Goal: Task Accomplishment & Management: Manage account settings

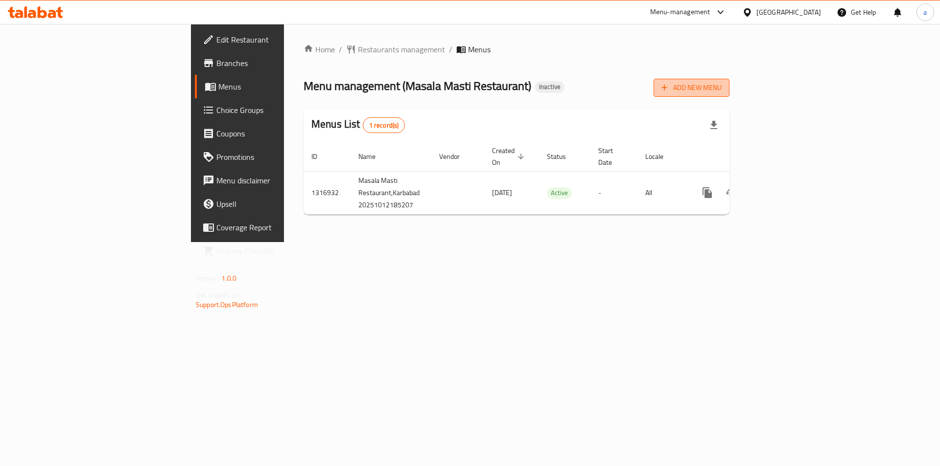
click at [721, 82] on span "Add New Menu" at bounding box center [691, 88] width 60 height 12
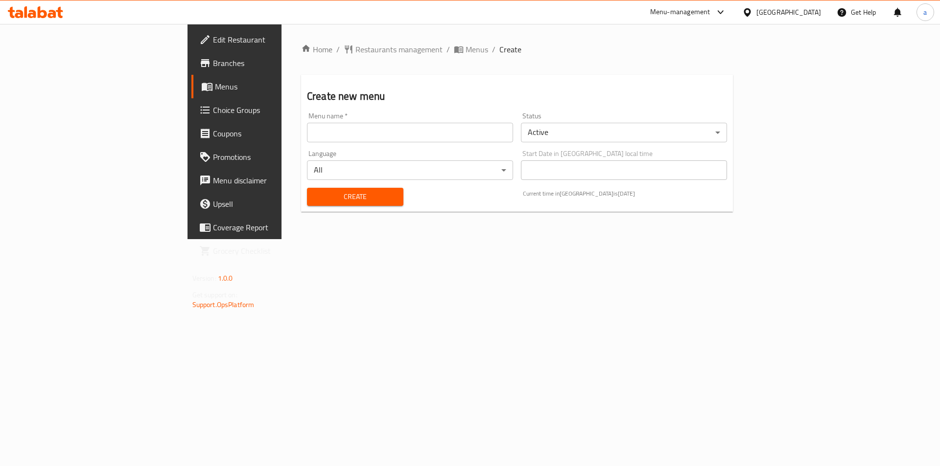
click at [389, 128] on input "text" at bounding box center [410, 133] width 206 height 20
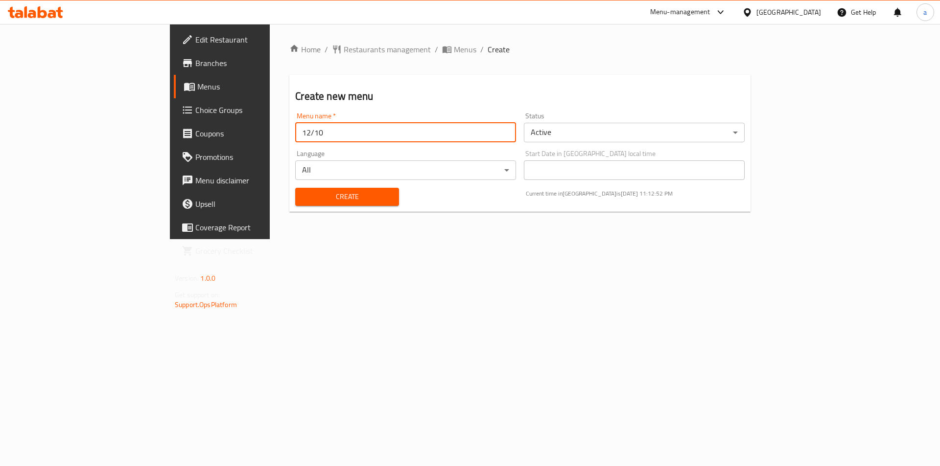
type input "12/10"
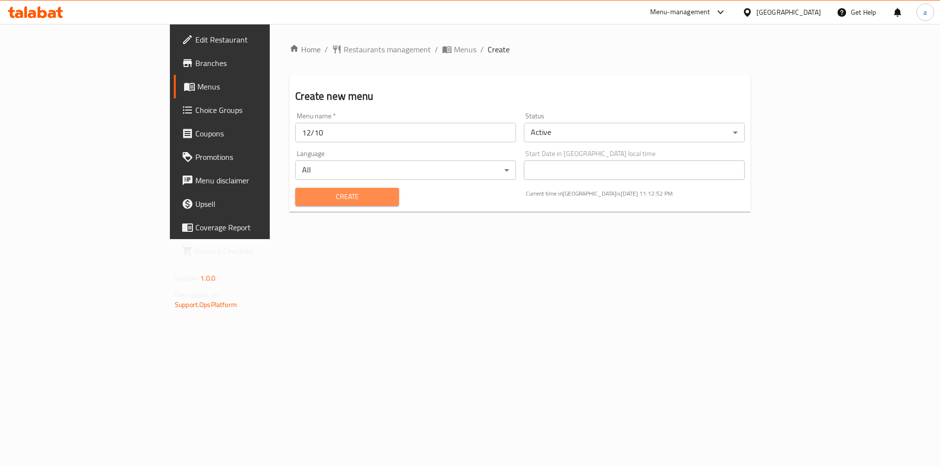
click at [347, 195] on span "Create" at bounding box center [347, 197] width 88 height 12
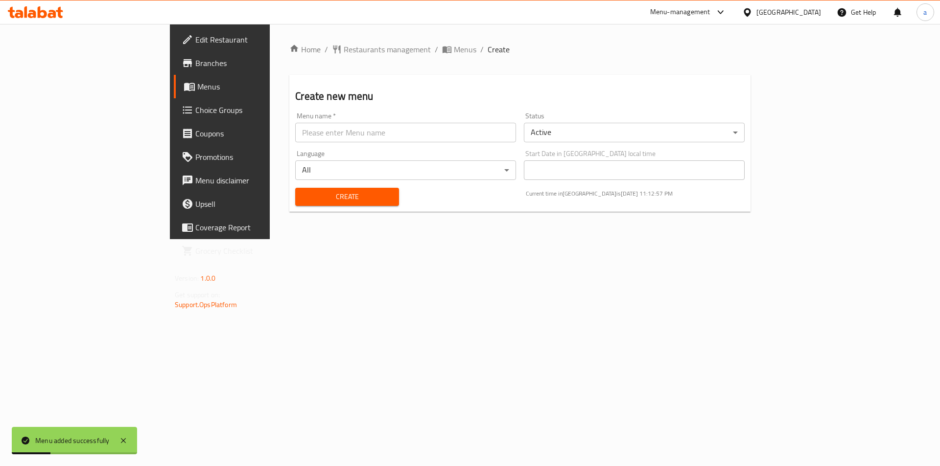
click at [174, 80] on link "Menus" at bounding box center [250, 86] width 153 height 23
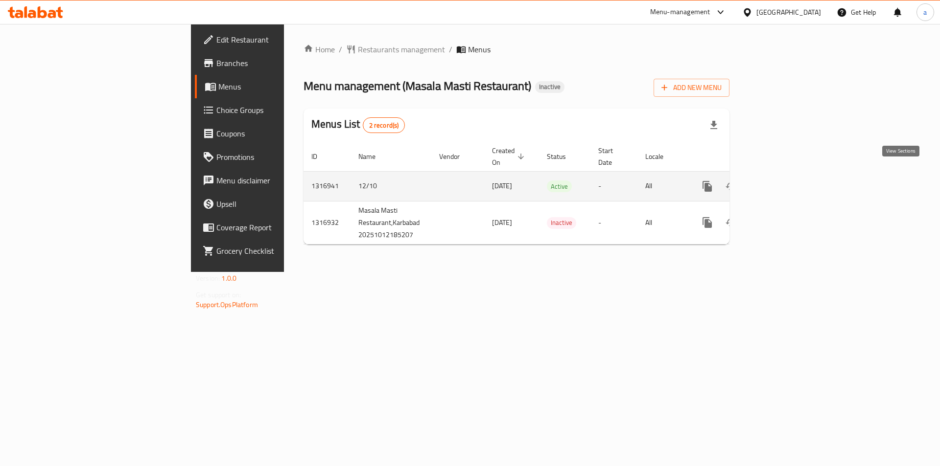
click at [784, 181] on icon "enhanced table" at bounding box center [778, 187] width 12 height 12
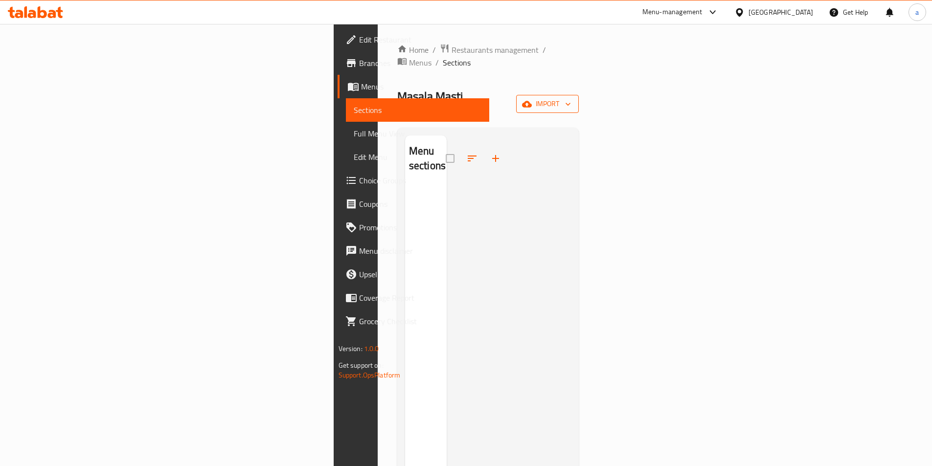
click at [571, 98] on span "import" at bounding box center [547, 104] width 47 height 12
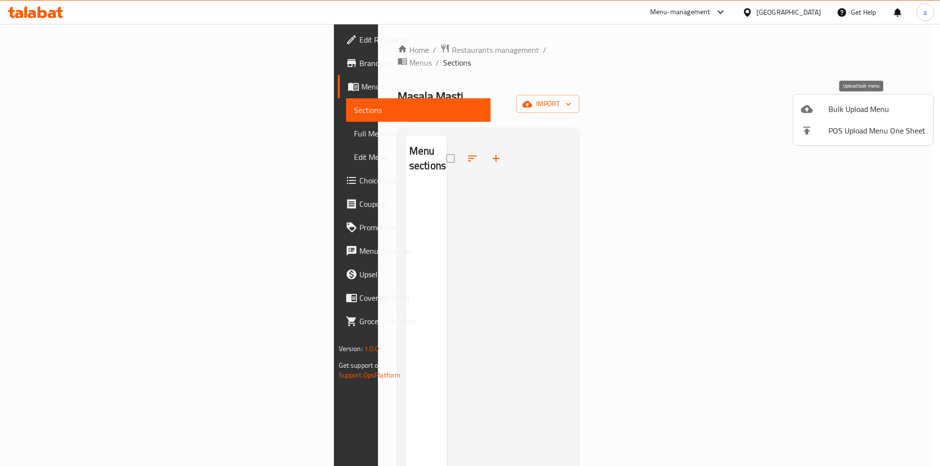
click at [827, 116] on li "Bulk Upload Menu" at bounding box center [863, 109] width 140 height 22
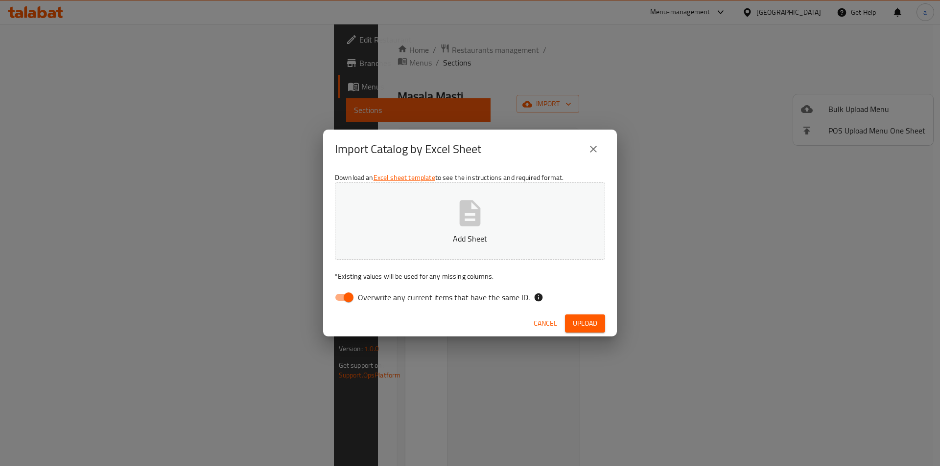
click at [353, 298] on input "Overwrite any current items that have the same ID." at bounding box center [349, 297] width 56 height 19
checkbox input "false"
click at [443, 234] on p "Add Sheet" at bounding box center [470, 239] width 240 height 12
click at [594, 319] on span "Upload" at bounding box center [585, 324] width 24 height 12
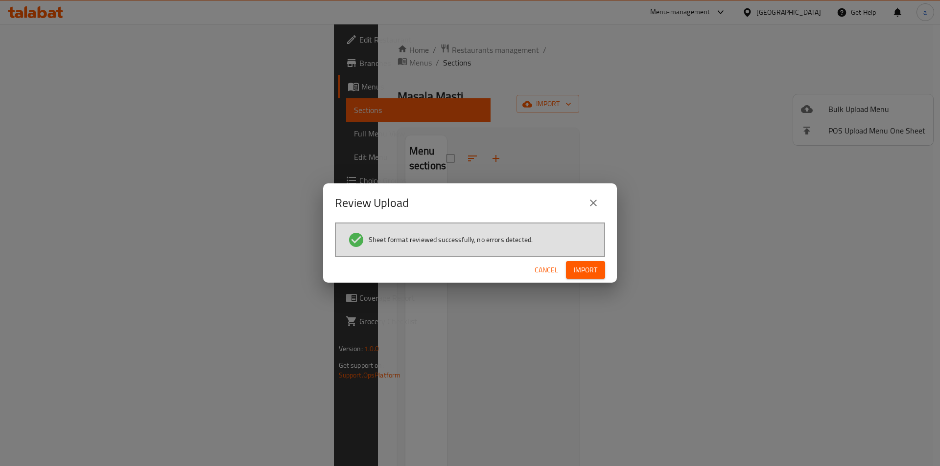
click at [579, 263] on button "Import" at bounding box center [585, 270] width 39 height 18
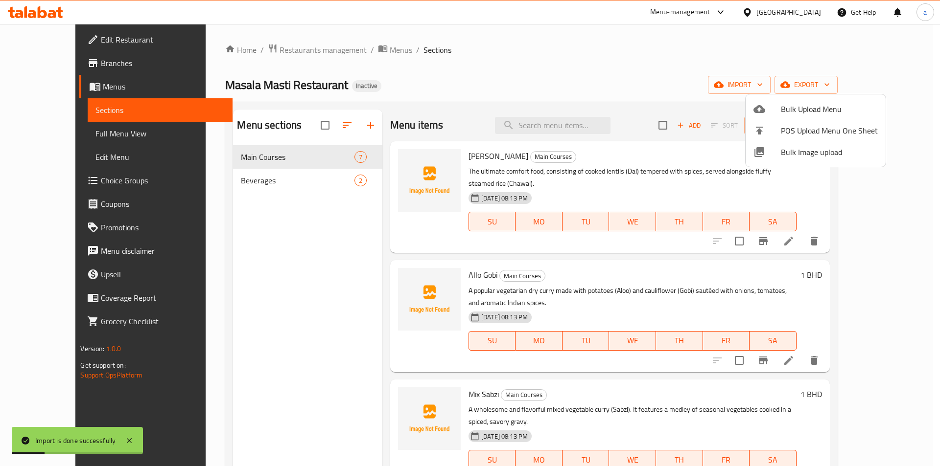
click at [211, 281] on div at bounding box center [470, 233] width 940 height 466
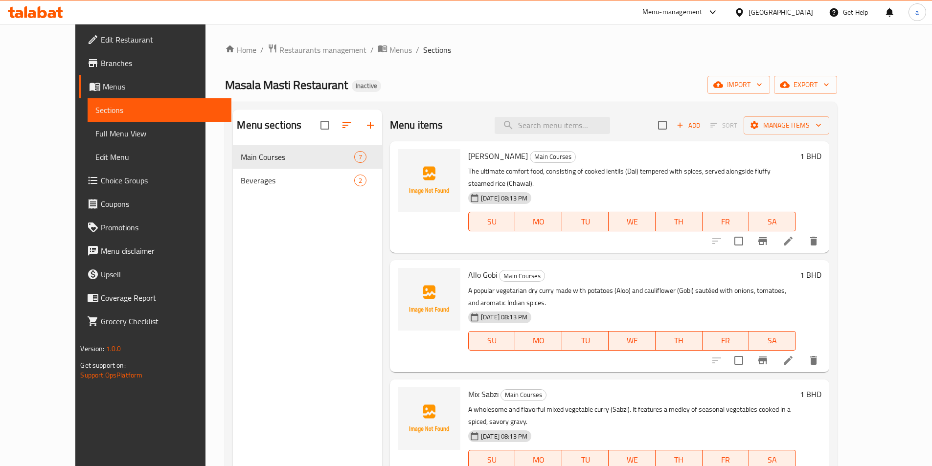
click at [95, 139] on span "Full Menu View" at bounding box center [159, 134] width 128 height 12
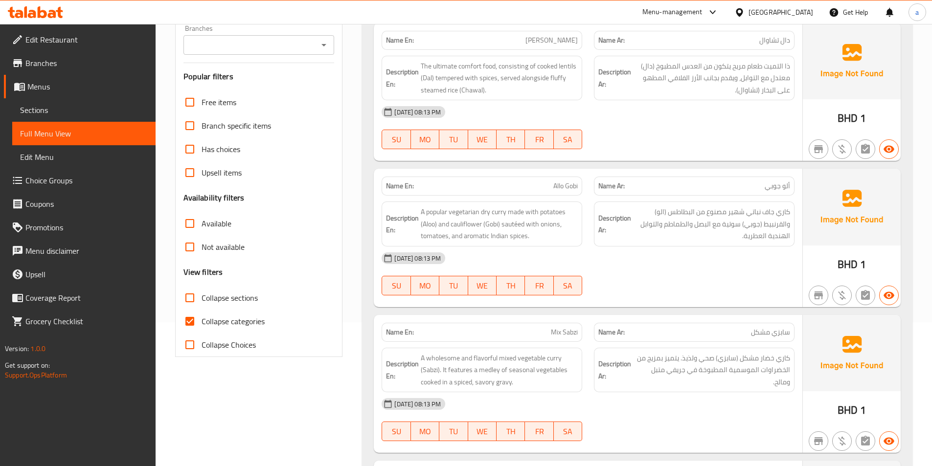
scroll to position [147, 0]
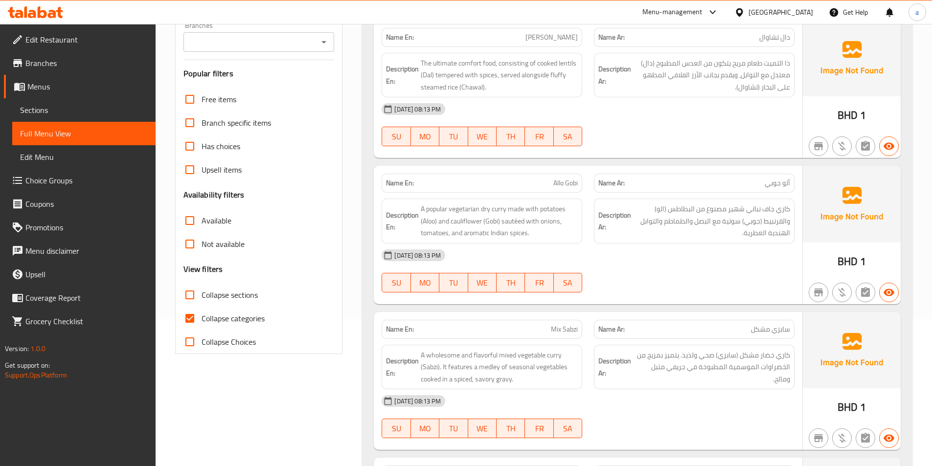
click at [190, 324] on input "Collapse categories" at bounding box center [189, 318] width 23 height 23
checkbox input "false"
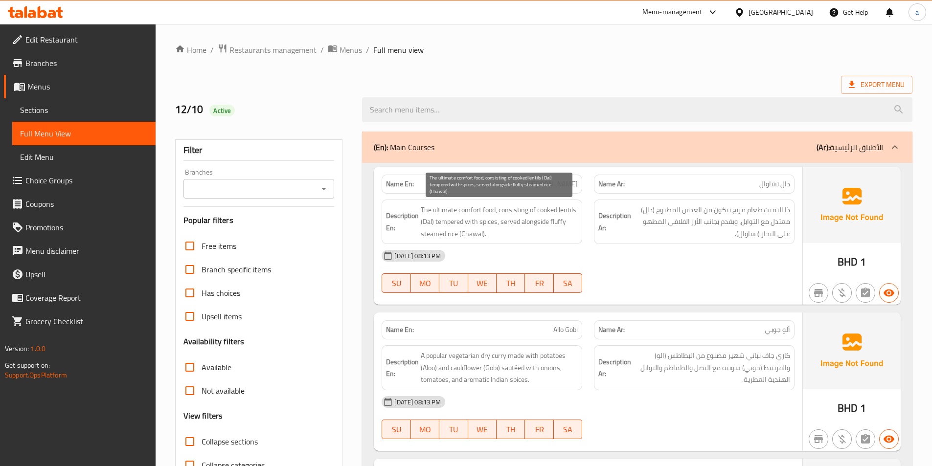
click at [454, 222] on span "The ultimate comfort food, consisting of cooked lentils (Dal) tempered with spi…" at bounding box center [499, 222] width 157 height 36
drag, startPoint x: 496, startPoint y: 223, endPoint x: 434, endPoint y: 221, distance: 62.7
click at [434, 221] on span "The ultimate comfort food, consisting of cooked lentils (Dal) tempered with spi…" at bounding box center [499, 222] width 157 height 36
click at [780, 332] on span "ألو جوبي" at bounding box center [777, 330] width 25 height 10
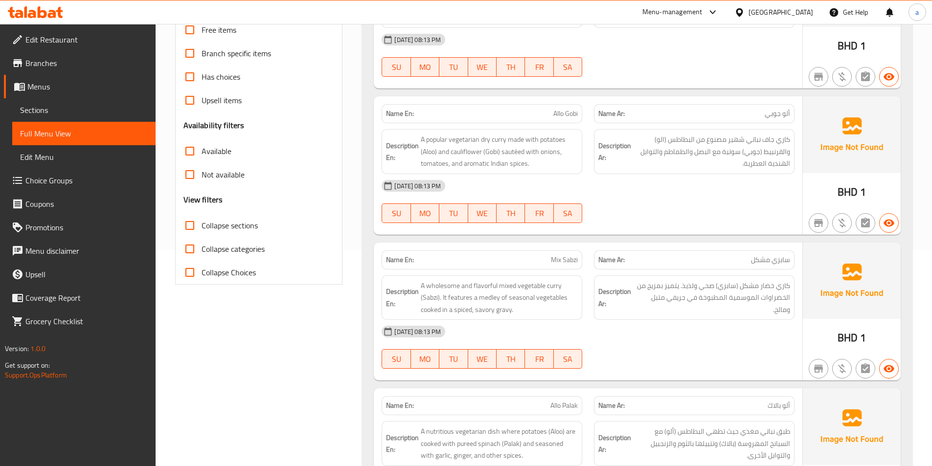
scroll to position [294, 0]
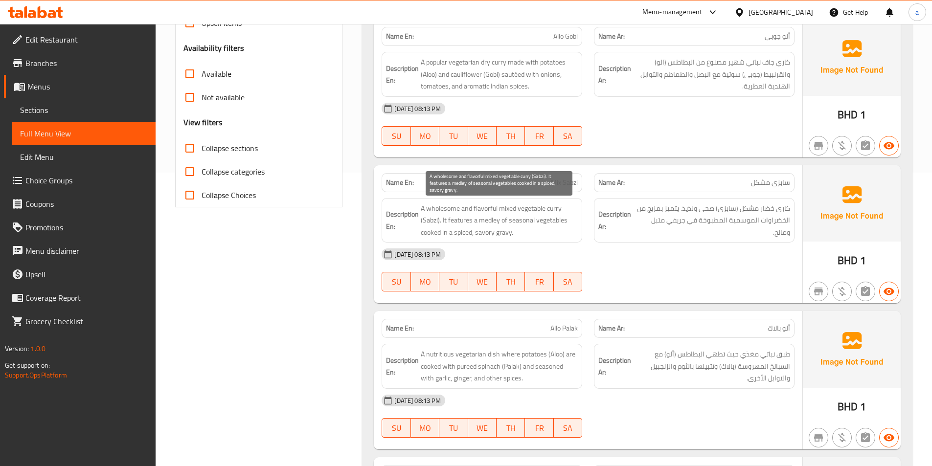
click at [462, 220] on span "A wholesome and flavorful mixed vegetable curry (Sabzi). It features a medley o…" at bounding box center [499, 221] width 157 height 36
click at [483, 221] on span "A wholesome and flavorful mixed vegetable curry (Sabzi). It features a medley o…" at bounding box center [499, 221] width 157 height 36
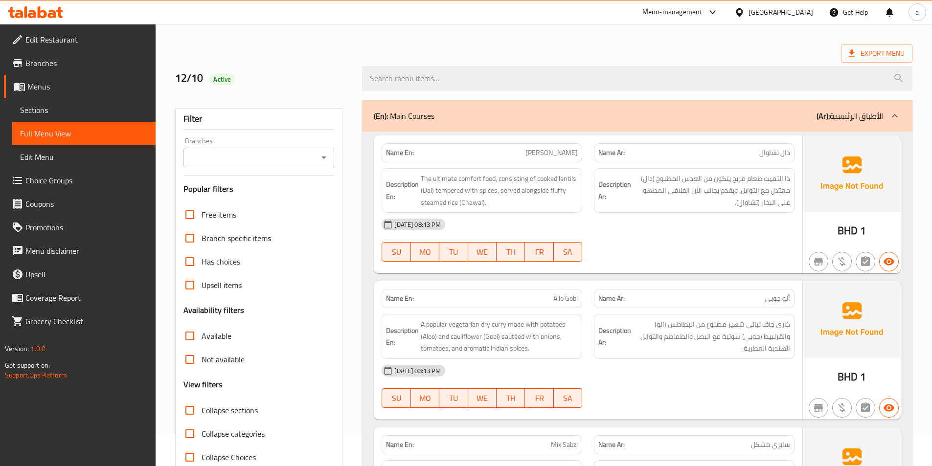
scroll to position [49, 0]
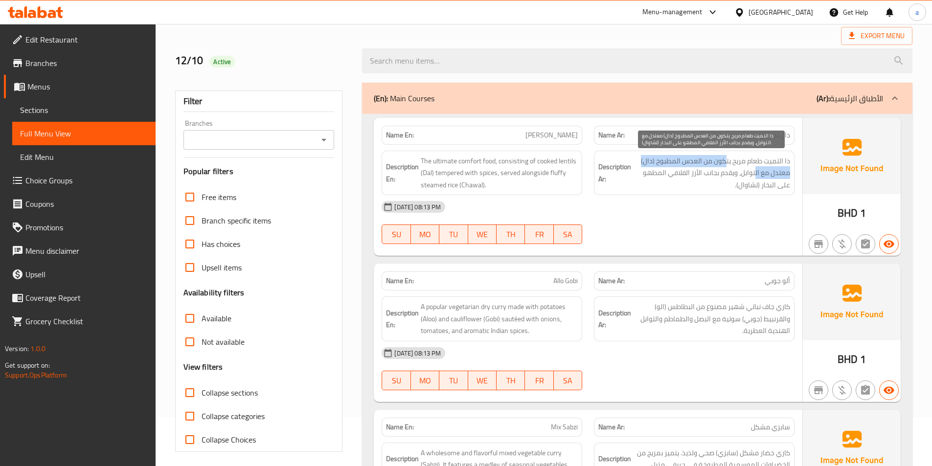
drag, startPoint x: 724, startPoint y: 164, endPoint x: 756, endPoint y: 176, distance: 33.6
click at [756, 176] on span "ذا التميت طعام مريح يتكون من العدس المطبوخ (دال) معتدل مع التوابل، ويقدم بجانب …" at bounding box center [711, 173] width 157 height 36
click at [778, 168] on span "ذا التميت طعام مريح يتكون من العدس المطبوخ (دال) معتدل مع التوابل، ويقدم بجانب …" at bounding box center [711, 173] width 157 height 36
click at [782, 168] on span "ذا التميت طعام مريح يتكون من العدس المطبوخ (دال) معتدل مع التوابل، ويقدم بجانب …" at bounding box center [711, 173] width 157 height 36
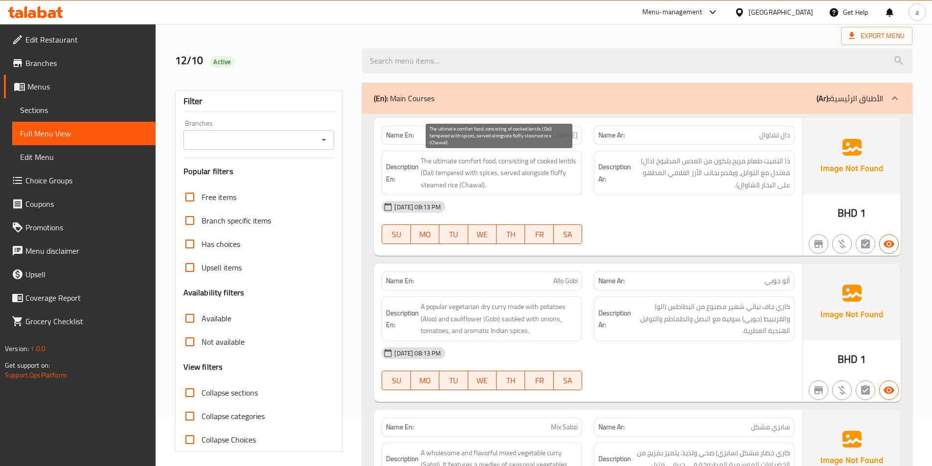
click at [449, 177] on span "The ultimate comfort food, consisting of cooked lentils (Dal) tempered with spi…" at bounding box center [499, 173] width 157 height 36
copy span "tempered"
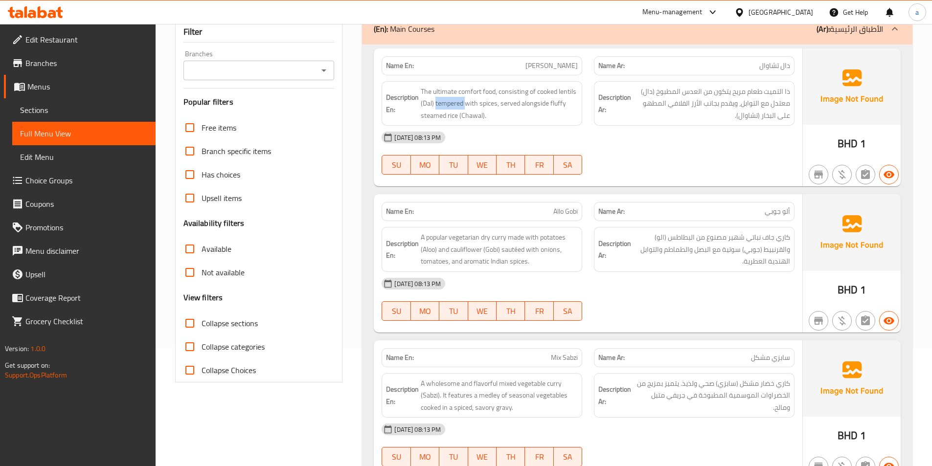
scroll to position [147, 0]
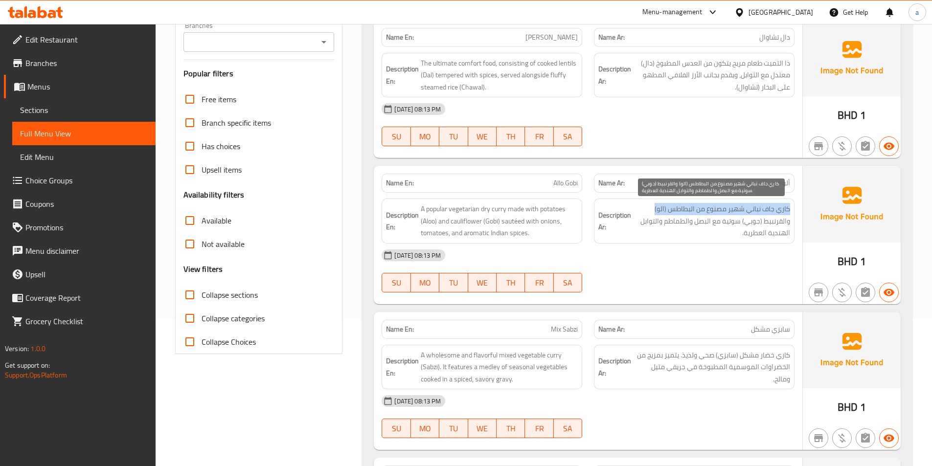
drag, startPoint x: 789, startPoint y: 210, endPoint x: 652, endPoint y: 212, distance: 136.6
click at [652, 212] on span "كاري جاف نباتي شهير مصنوع من البطاطس (الو) والقرنبيط (جوبي) سوتية مع البصل والط…" at bounding box center [711, 221] width 157 height 36
click at [760, 211] on span "كاري جاف نباتي شهير مصنوع من البطاطس (الو) والقرنبيط (جوبي) سوتية مع البصل والط…" at bounding box center [711, 221] width 157 height 36
drag, startPoint x: 780, startPoint y: 209, endPoint x: 753, endPoint y: 231, distance: 34.5
click at [753, 231] on span "كاري جاف نباتي شهير مصنوع من البطاطس (الو) والقرنبيط (جوبي) سوتية مع البصل والط…" at bounding box center [711, 221] width 157 height 36
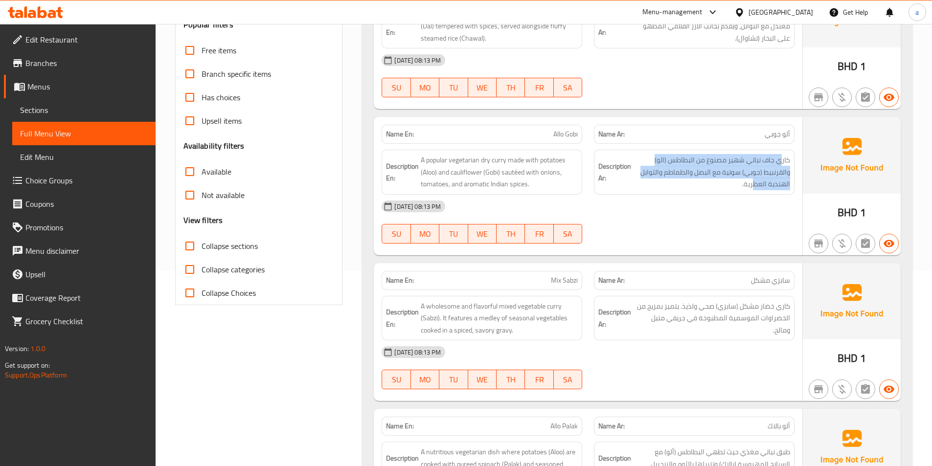
scroll to position [245, 0]
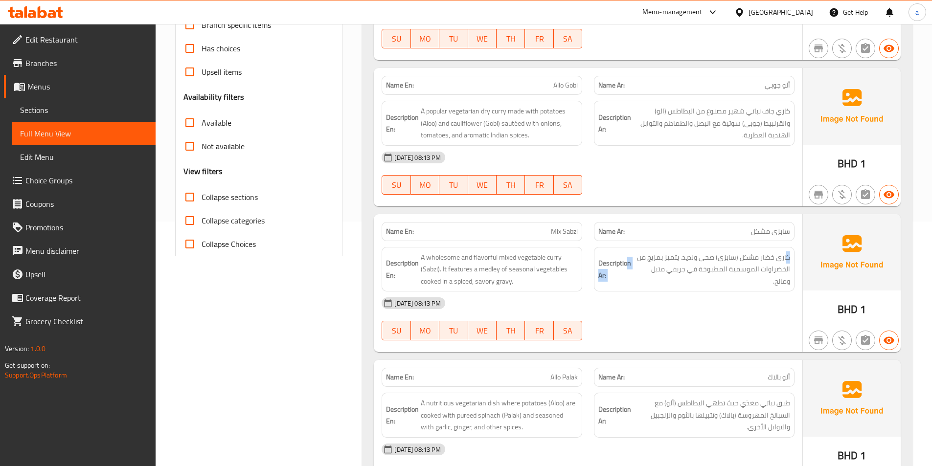
drag, startPoint x: 788, startPoint y: 257, endPoint x: 626, endPoint y: 263, distance: 162.1
click at [626, 263] on h6 "Description Ar: كاري خضار مشكل (سابزي) صحي ولذيذ. يتميز بمزيج من الخضراوات المو…" at bounding box center [695, 270] width 192 height 36
click at [698, 269] on span "كاري خضار مشكل (سابزي) صحي ولذيذ. يتميز بمزيج من الخضراوات الموسمية المطبوخة في…" at bounding box center [711, 270] width 157 height 36
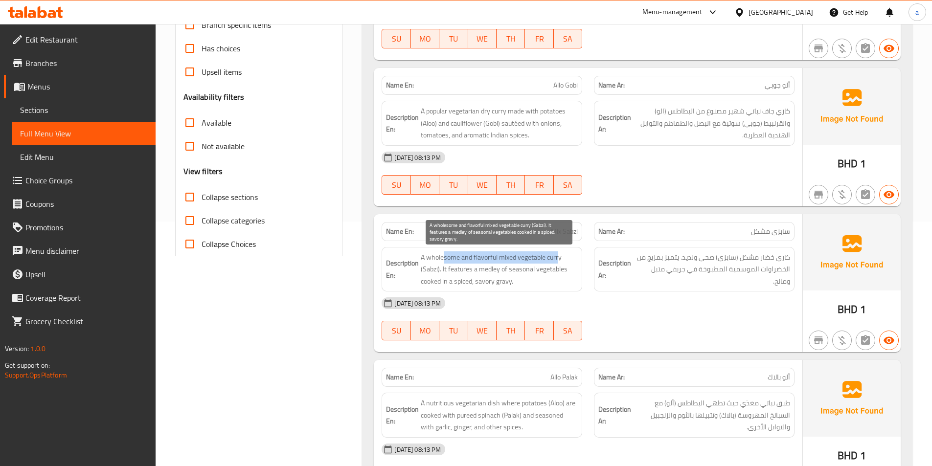
drag, startPoint x: 445, startPoint y: 254, endPoint x: 559, endPoint y: 259, distance: 114.2
click at [559, 259] on span "A wholesome and flavorful mixed vegetable curry (Sabzi). It features a medley o…" at bounding box center [499, 270] width 157 height 36
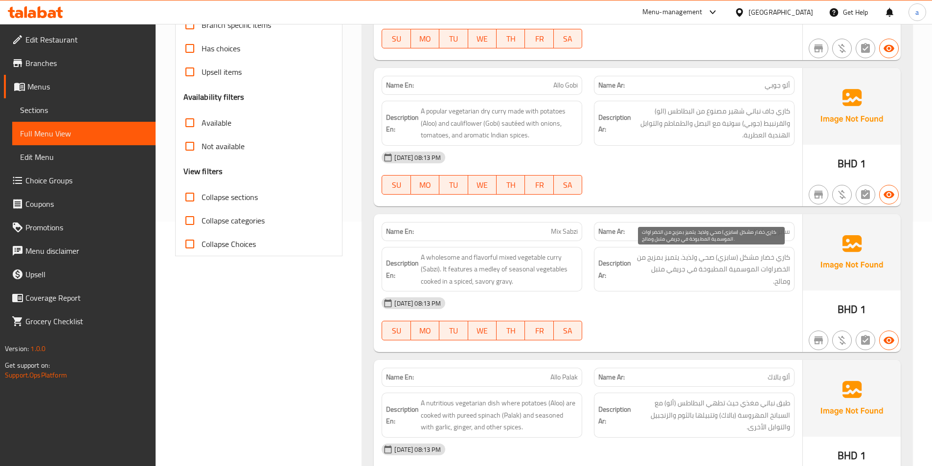
scroll to position [294, 0]
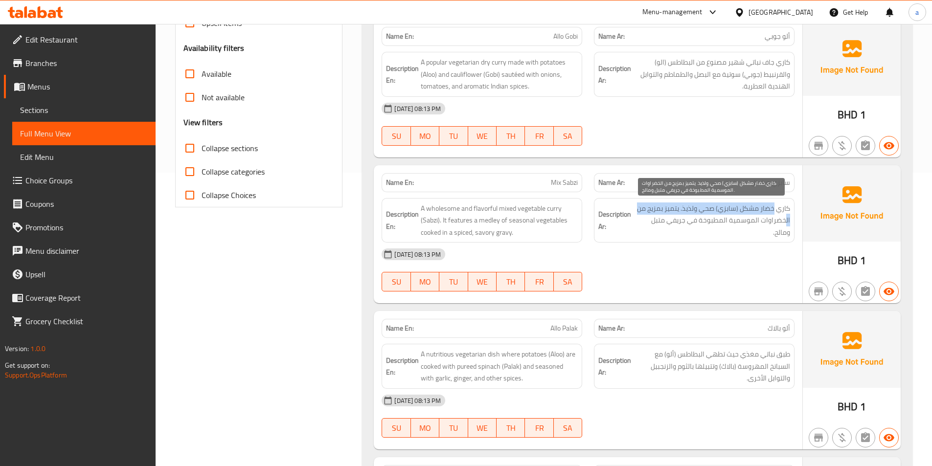
drag, startPoint x: 785, startPoint y: 219, endPoint x: 774, endPoint y: 206, distance: 17.7
click at [774, 206] on span "كاري خضار مشكل (سابزي) صحي ولذيذ. يتميز بمزيج من الخضراوات الموسمية المطبوخة في…" at bounding box center [711, 221] width 157 height 36
click at [775, 206] on span "كاري خضار مشكل (سابزي) صحي ولذيذ. يتميز بمزيج من الخضراوات الموسمية المطبوخة في…" at bounding box center [711, 221] width 157 height 36
drag, startPoint x: 789, startPoint y: 207, endPoint x: 657, endPoint y: 223, distance: 132.7
click at [657, 223] on span "كاري خضار مشكل (سابزي) صحي ولذيذ. يتميز بمزيج من الخضراوات الموسمية المطبوخة في…" at bounding box center [711, 221] width 157 height 36
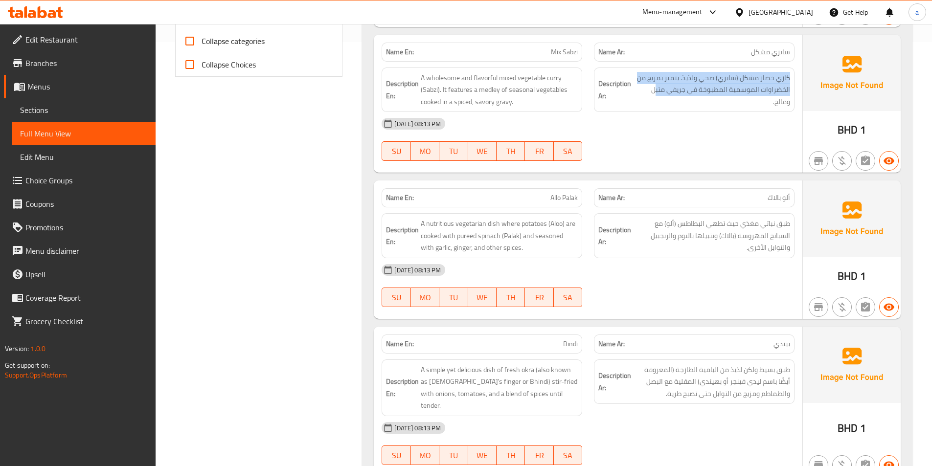
scroll to position [441, 0]
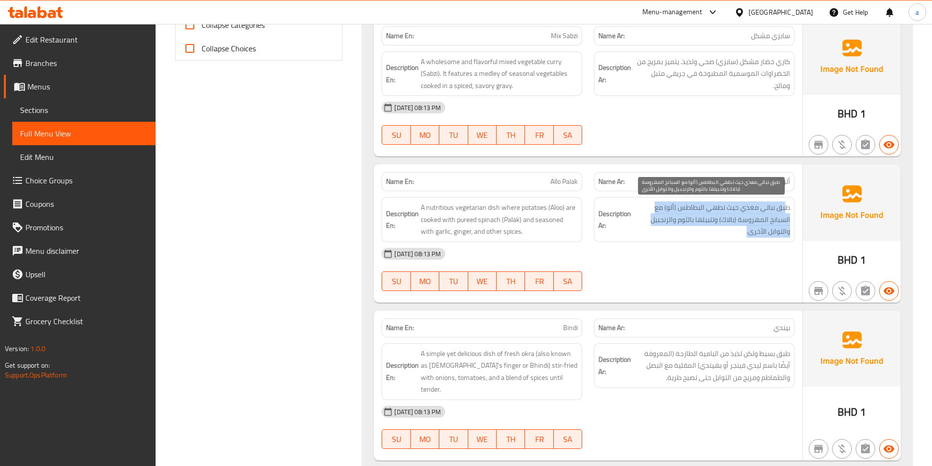
drag, startPoint x: 782, startPoint y: 208, endPoint x: 752, endPoint y: 235, distance: 40.2
click at [752, 235] on span "طبق نباتي مغذي حيث تطهي البطاطس (ألو) مع السبانخ المهروسة (بالاك) وتتبيلها بالث…" at bounding box center [711, 220] width 157 height 36
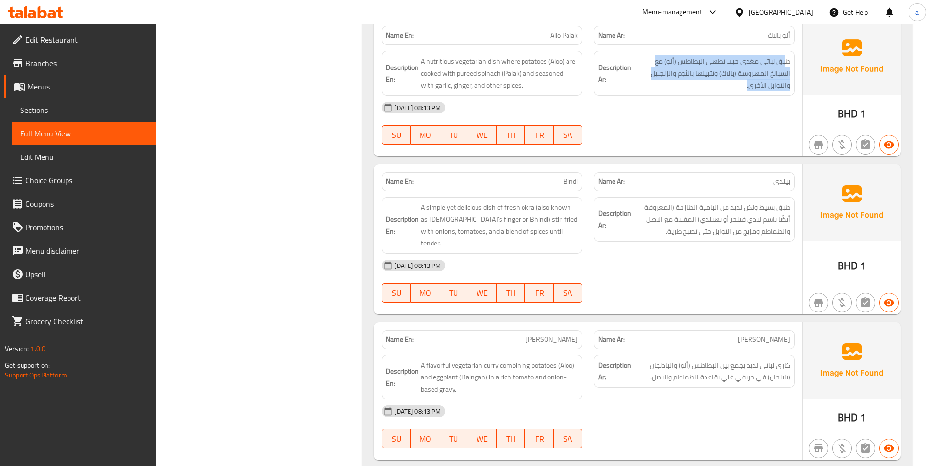
scroll to position [587, 0]
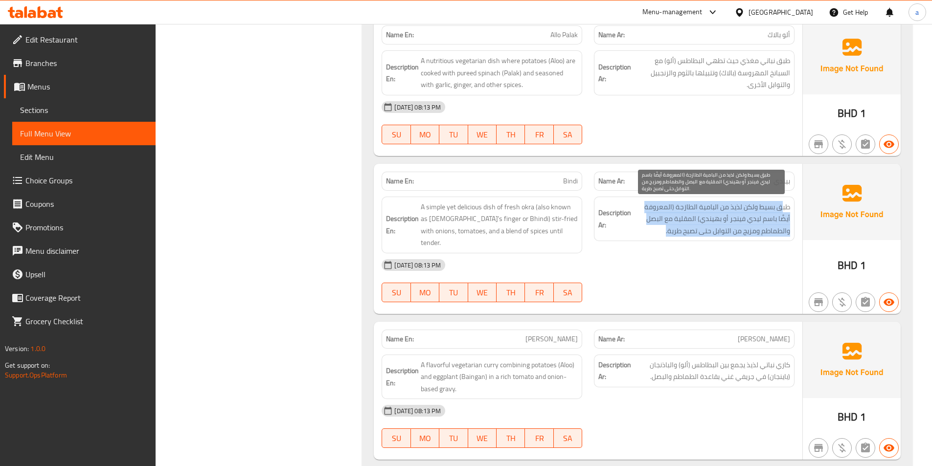
drag, startPoint x: 783, startPoint y: 212, endPoint x: 663, endPoint y: 236, distance: 121.8
click at [663, 236] on span "طبق بسيط ولكن لذيذ من البامية الطازجة (المعروفة أيضًا باسم ليدي فينجر أو بهيندي…" at bounding box center [711, 219] width 157 height 36
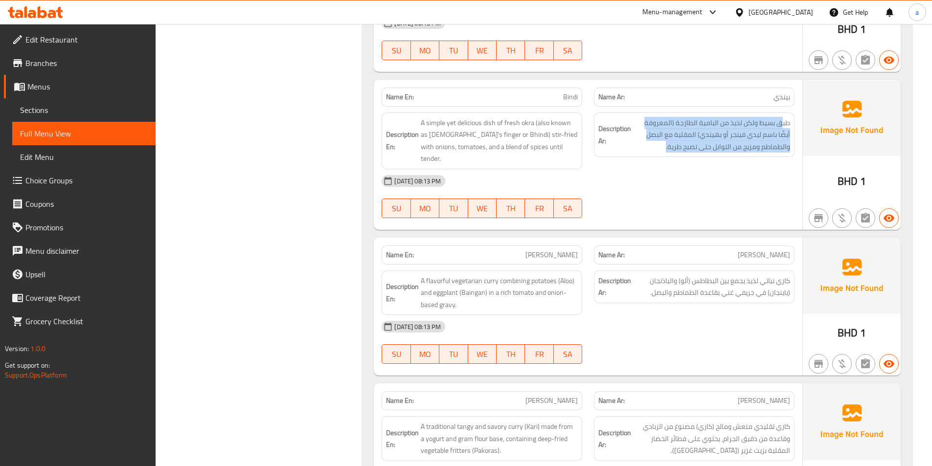
scroll to position [685, 0]
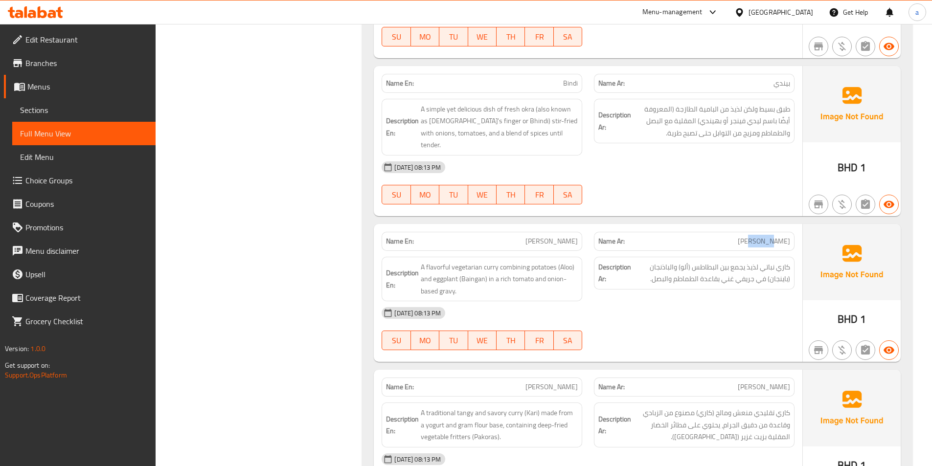
drag, startPoint x: 784, startPoint y: 231, endPoint x: 768, endPoint y: 230, distance: 16.2
click at [768, 236] on span "ألو بنجان" at bounding box center [764, 241] width 52 height 10
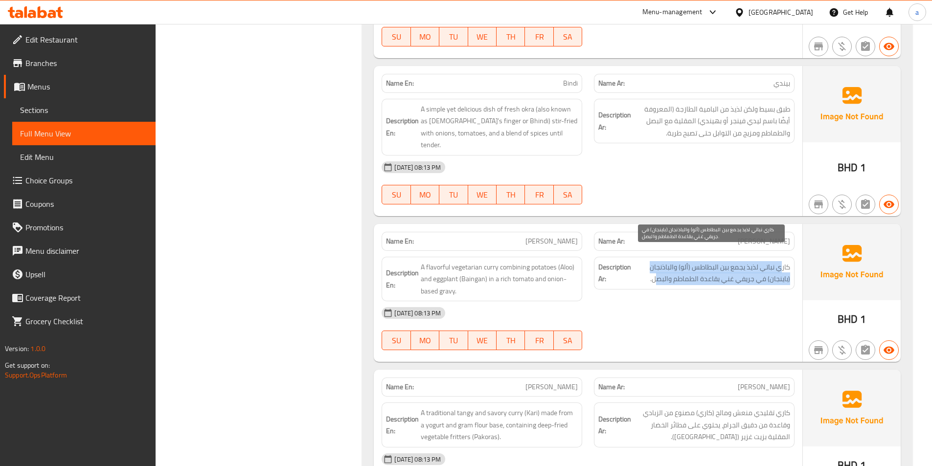
drag, startPoint x: 783, startPoint y: 258, endPoint x: 656, endPoint y: 272, distance: 127.0
click at [656, 272] on span "كاري نباتي لذيذ يجمع بين البطاطس (ألو) والباذنجان (باينجان) في جريفي غني بقاعدة…" at bounding box center [711, 273] width 157 height 24
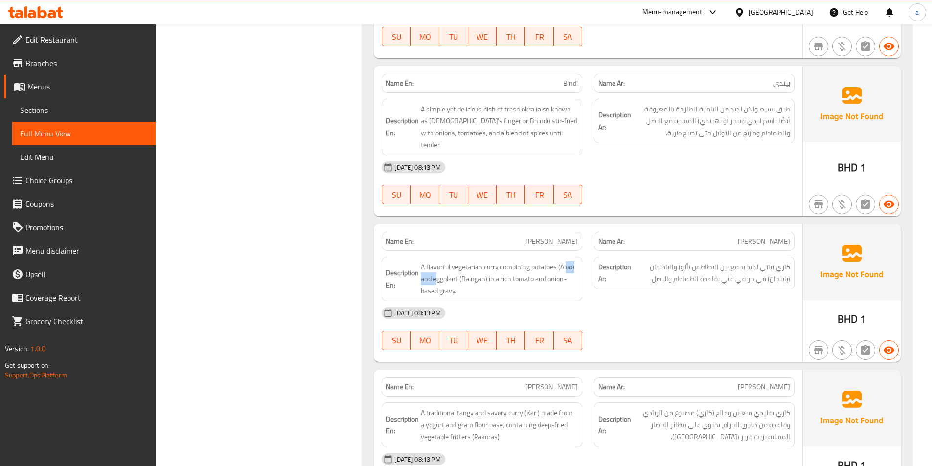
drag, startPoint x: 436, startPoint y: 270, endPoint x: 563, endPoint y: 254, distance: 128.3
click at [563, 261] on span "A flavorful vegetarian curry combining potatoes (Aloo) and eggplant (Baingan) i…" at bounding box center [499, 279] width 157 height 36
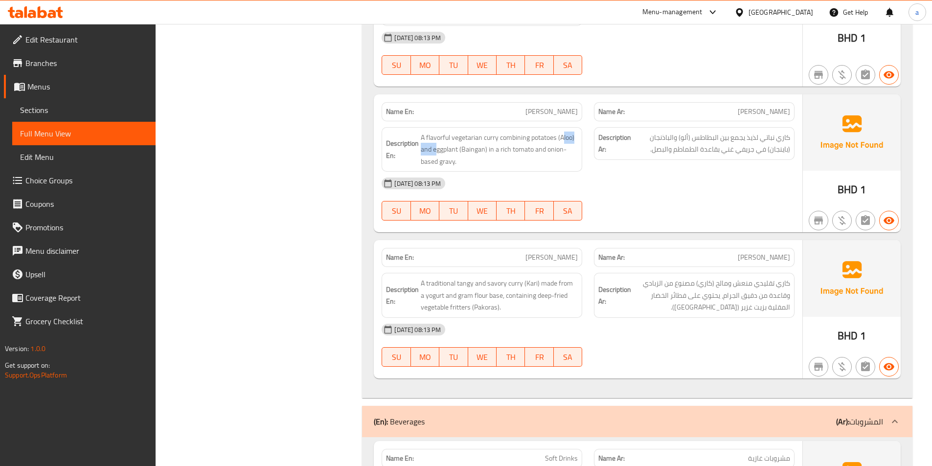
scroll to position [832, 0]
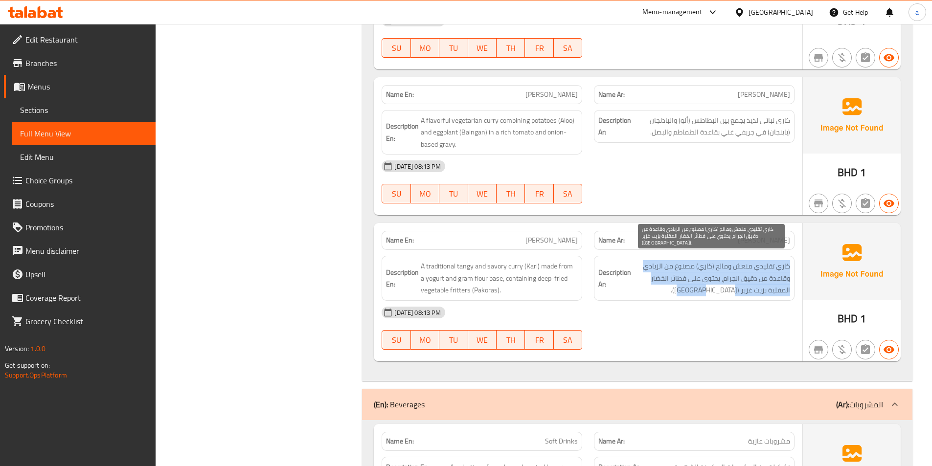
drag, startPoint x: 789, startPoint y: 253, endPoint x: 717, endPoint y: 278, distance: 76.0
click at [717, 278] on span "كاري تقليدي منعش ومالح (كاري) مصنوع من الزبادي وقاعدة من دقيق الجرام، يحتوي على…" at bounding box center [711, 278] width 157 height 36
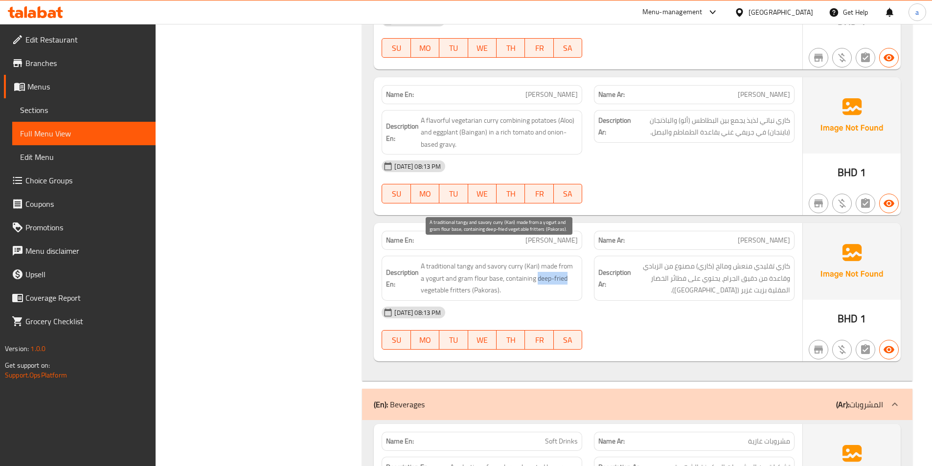
drag, startPoint x: 534, startPoint y: 269, endPoint x: 565, endPoint y: 269, distance: 30.8
click at [565, 269] on span "A traditional tangy and savory curry (Kari) made from a yogurt and gram flour b…" at bounding box center [499, 278] width 157 height 36
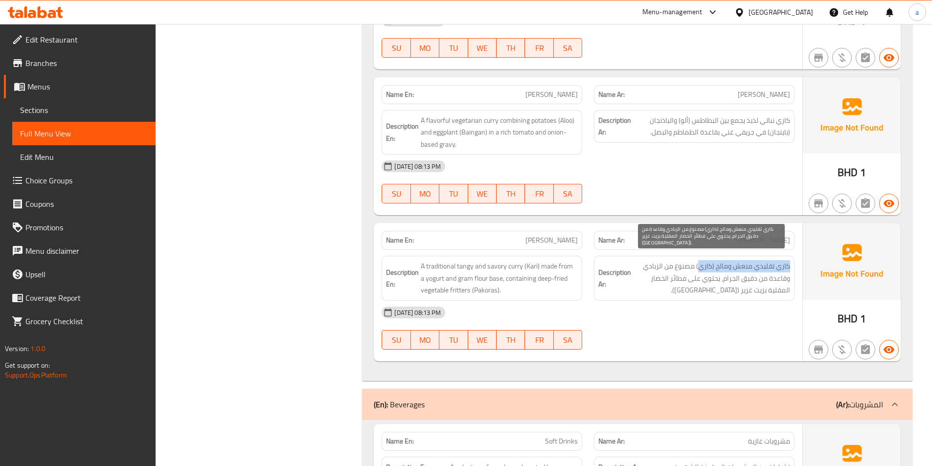
drag, startPoint x: 790, startPoint y: 254, endPoint x: 702, endPoint y: 254, distance: 87.6
click at [702, 260] on span "كاري تقليدي منعش ومالح (كاري) مصنوع من الزبادي وقاعدة من دقيق الجرام، يحتوي على…" at bounding box center [711, 278] width 157 height 36
click at [721, 260] on span "كاري تقليدي منعش ومالح (كاري) مصنوع من الزبادي وقاعدة من دقيق الجرام، يحتوي على…" at bounding box center [711, 278] width 157 height 36
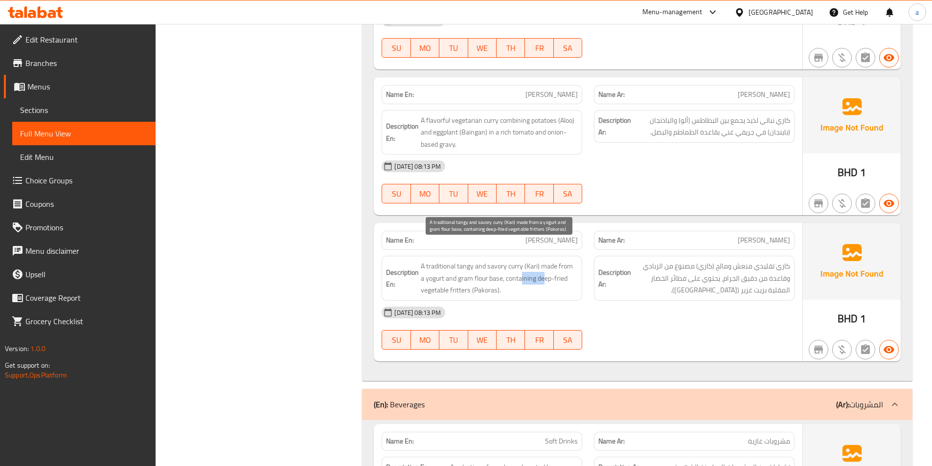
drag, startPoint x: 517, startPoint y: 265, endPoint x: 542, endPoint y: 265, distance: 25.0
click at [542, 265] on span "A traditional tangy and savory curry (Kari) made from a yogurt and gram flour b…" at bounding box center [499, 278] width 157 height 36
click at [545, 266] on span "A traditional tangy and savory curry (Kari) made from a yogurt and gram flour b…" at bounding box center [499, 278] width 157 height 36
click at [568, 271] on span "A traditional tangy and savory curry (Kari) made from a yogurt and gram flour b…" at bounding box center [499, 278] width 157 height 36
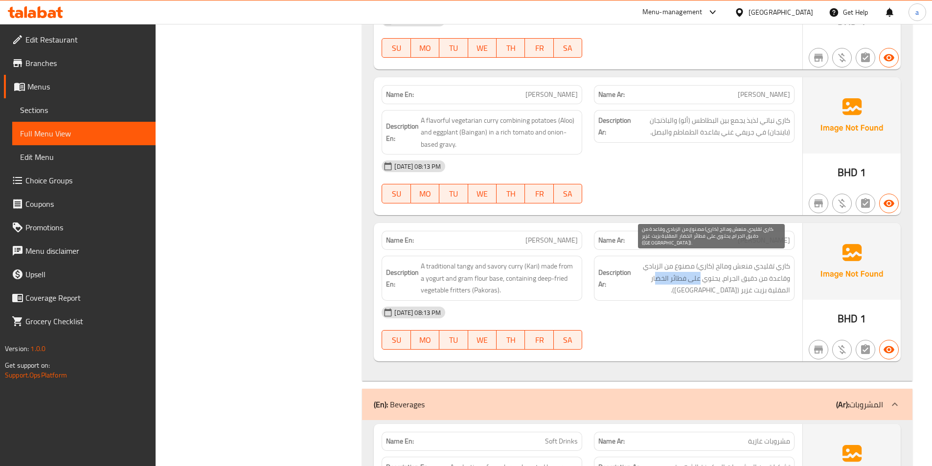
drag, startPoint x: 700, startPoint y: 269, endPoint x: 657, endPoint y: 263, distance: 43.5
click at [657, 263] on span "كاري تقليدي منعش ومالح (كاري) مصنوع من الزبادي وقاعدة من دقيق الجرام، يحتوي على…" at bounding box center [711, 278] width 157 height 36
drag, startPoint x: 769, startPoint y: 279, endPoint x: 738, endPoint y: 280, distance: 30.9
click at [738, 280] on span "كاري تقليدي منعش ومالح (كاري) مصنوع من الزبادي وقاعدة من دقيق الجرام، يحتوي على…" at bounding box center [711, 278] width 157 height 36
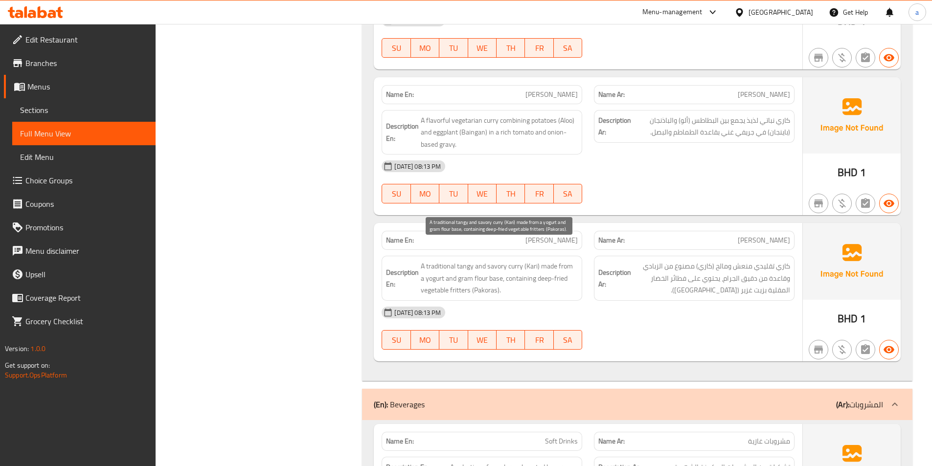
click at [543, 265] on span "A traditional tangy and savory curry (Kari) made from a yogurt and gram flour b…" at bounding box center [499, 278] width 157 height 36
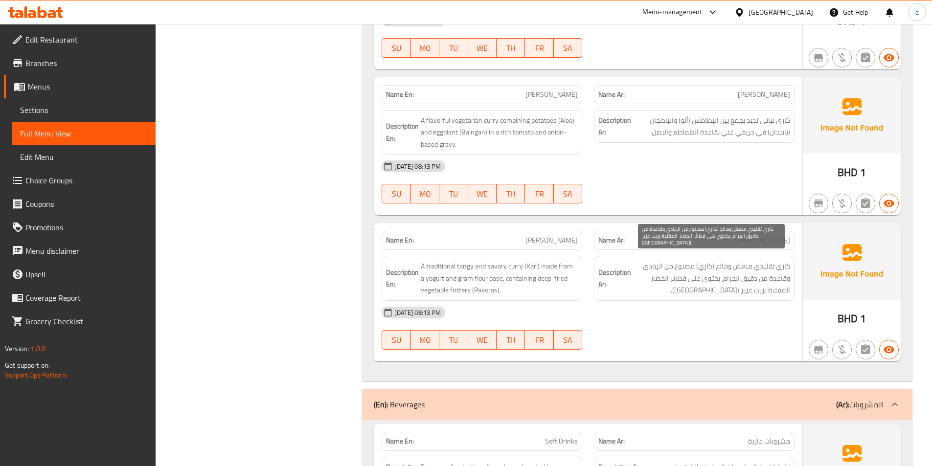
click at [748, 270] on span "كاري تقليدي منعش ومالح (كاري) مصنوع من الزبادي وقاعدة من دقيق الجرام، يحتوي على…" at bounding box center [711, 278] width 157 height 36
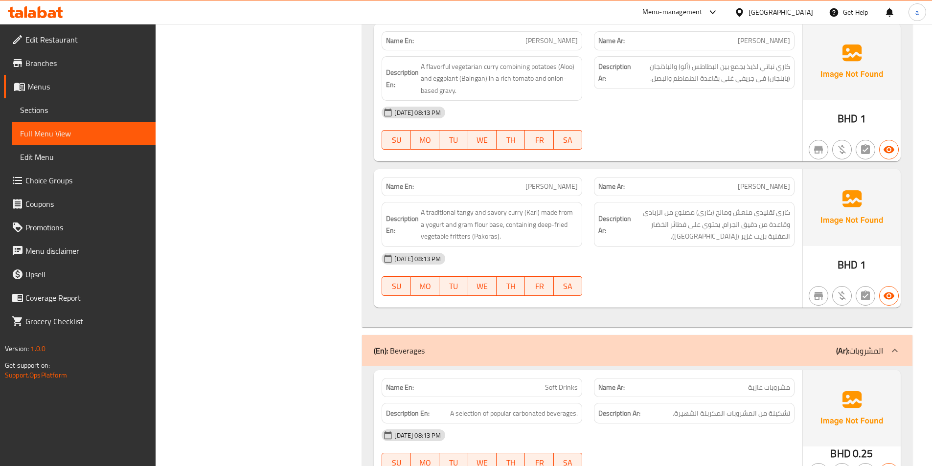
scroll to position [979, 0]
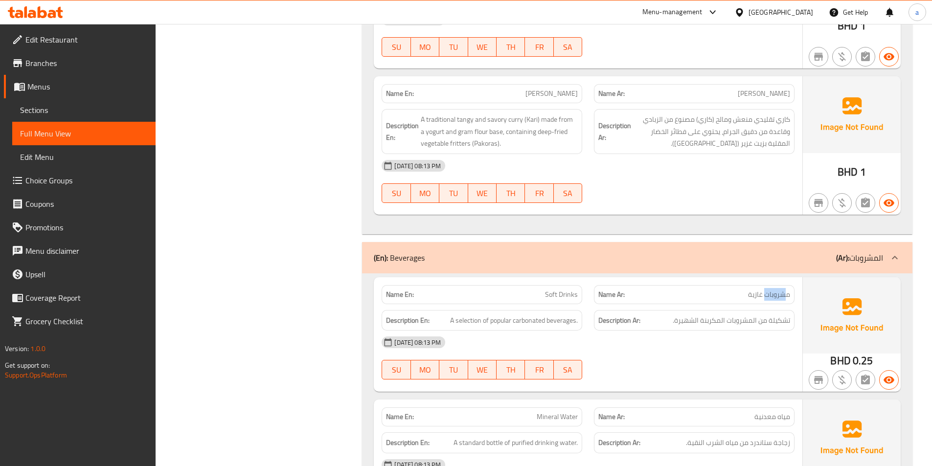
drag, startPoint x: 785, startPoint y: 290, endPoint x: 766, endPoint y: 288, distance: 19.2
click at [766, 288] on div "Name Ar: مشروبات غازية" at bounding box center [694, 294] width 201 height 19
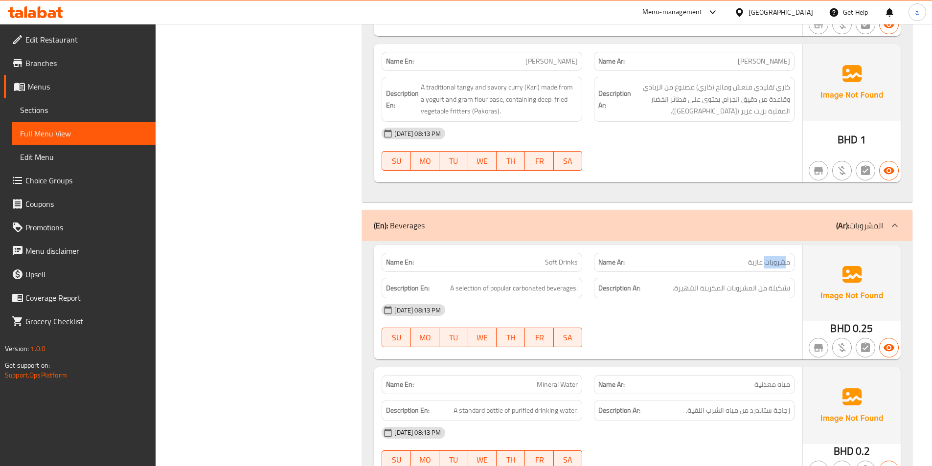
scroll to position [1028, 0]
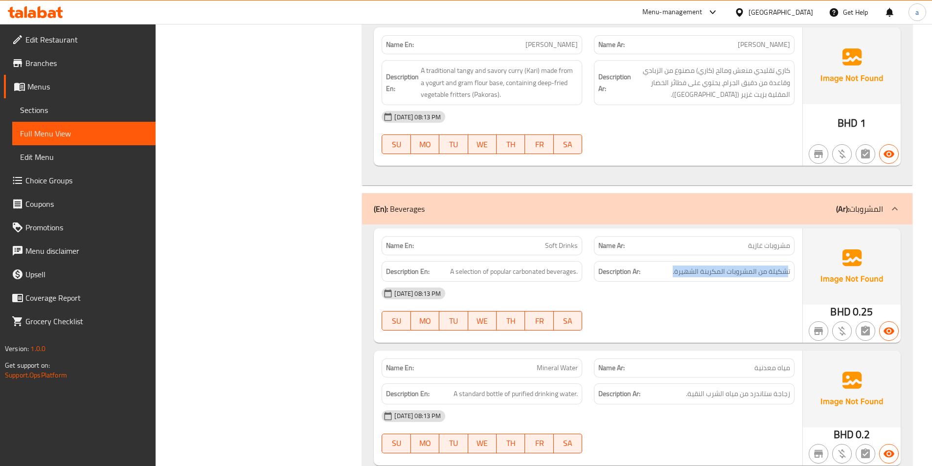
drag, startPoint x: 788, startPoint y: 262, endPoint x: 671, endPoint y: 261, distance: 117.0
click at [671, 266] on h6 "Description Ar: تشكيلة من المشروبات المكربنة الشهيرة." at bounding box center [695, 272] width 192 height 12
click at [522, 266] on span "A selection of popular carbonated beverages." at bounding box center [514, 272] width 128 height 12
click at [471, 266] on span "A selection of popular carbonated beverages." at bounding box center [514, 272] width 128 height 12
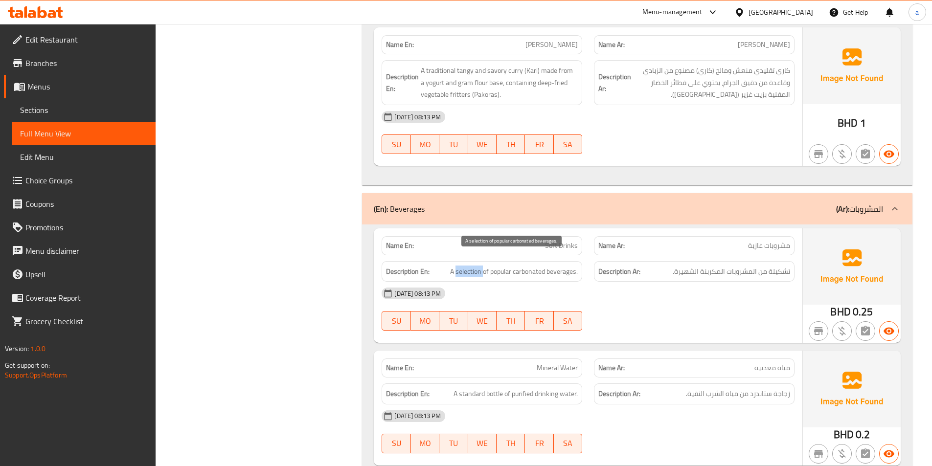
click at [471, 266] on span "A selection of popular carbonated beverages." at bounding box center [514, 272] width 128 height 12
click at [564, 266] on span "A selection of popular carbonated beverages." at bounding box center [514, 272] width 128 height 12
click at [520, 266] on span "A selection of popular carbonated beverages." at bounding box center [514, 272] width 128 height 12
drag, startPoint x: 763, startPoint y: 265, endPoint x: 666, endPoint y: 264, distance: 96.9
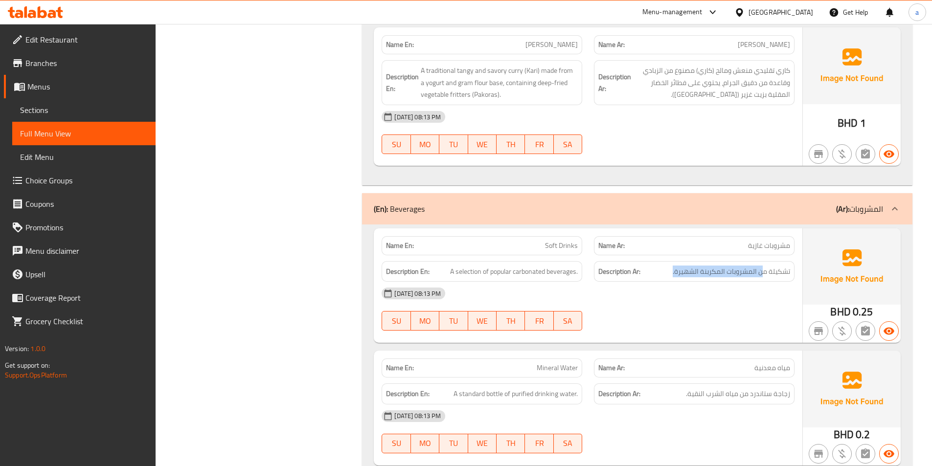
click at [666, 266] on h6 "Description Ar: تشكيلة من المشروبات المكربنة الشهيرة." at bounding box center [695, 272] width 192 height 12
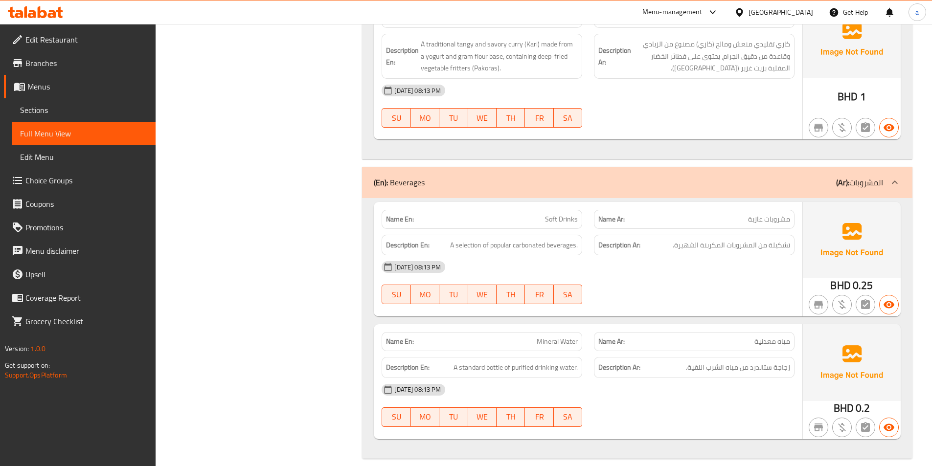
click at [795, 271] on div "12-10-2025 08:13 PM SU MO TU WE TH FR SA" at bounding box center [588, 283] width 425 height 55
drag, startPoint x: 795, startPoint y: 271, endPoint x: 739, endPoint y: 284, distance: 57.2
click at [739, 284] on div "12-10-2025 08:13 PM SU MO TU WE TH FR SA" at bounding box center [588, 283] width 425 height 55
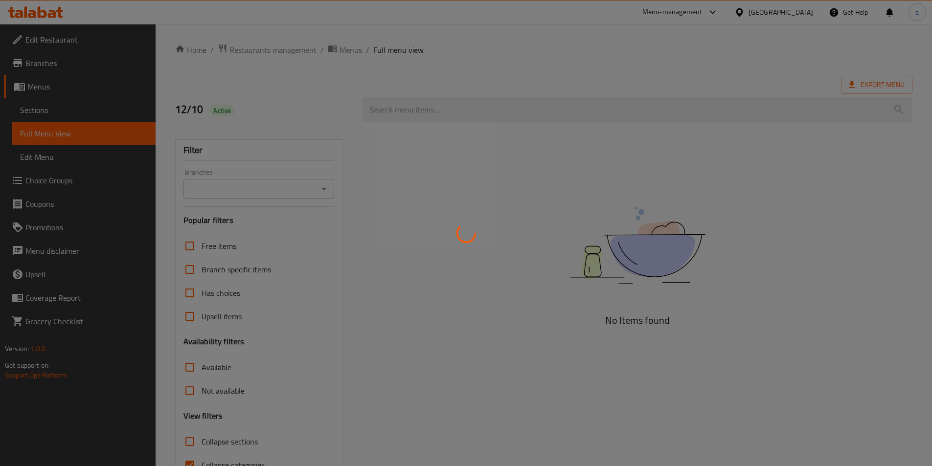
click at [46, 85] on div at bounding box center [466, 233] width 932 height 466
click at [43, 85] on div at bounding box center [466, 233] width 932 height 466
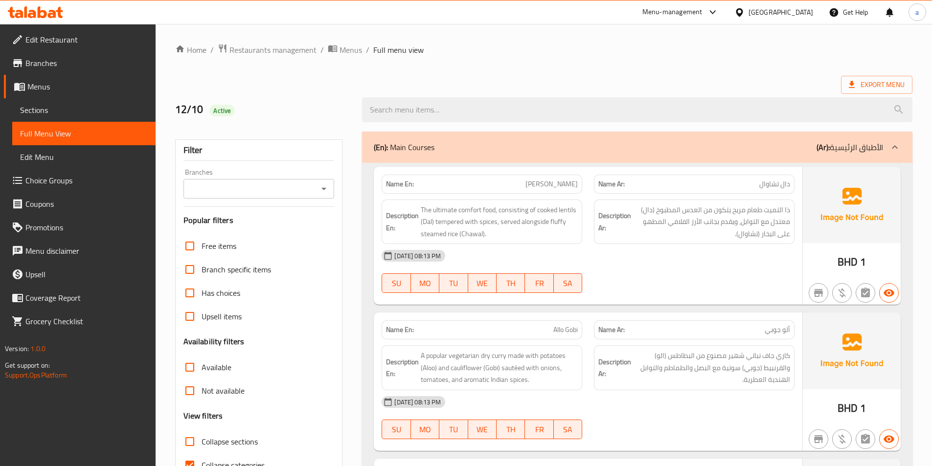
click at [42, 85] on div at bounding box center [466, 233] width 932 height 466
click at [35, 85] on span "Menus" at bounding box center [87, 87] width 120 height 12
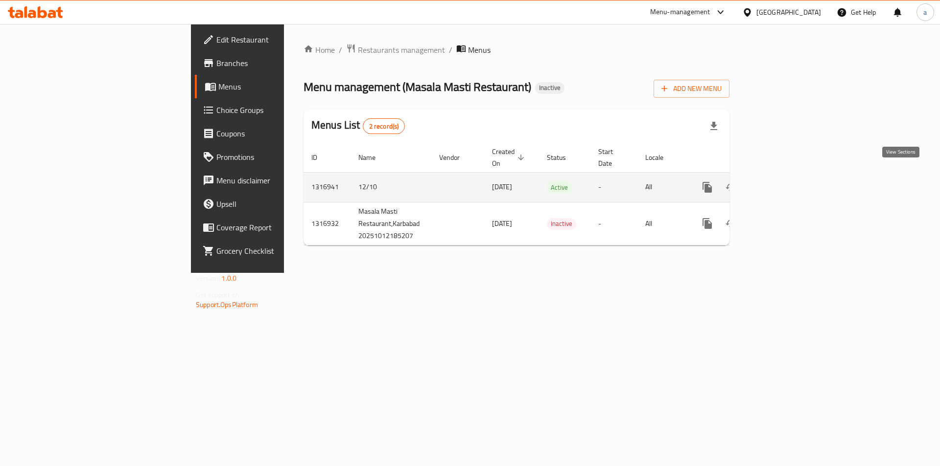
click at [784, 182] on icon "enhanced table" at bounding box center [778, 188] width 12 height 12
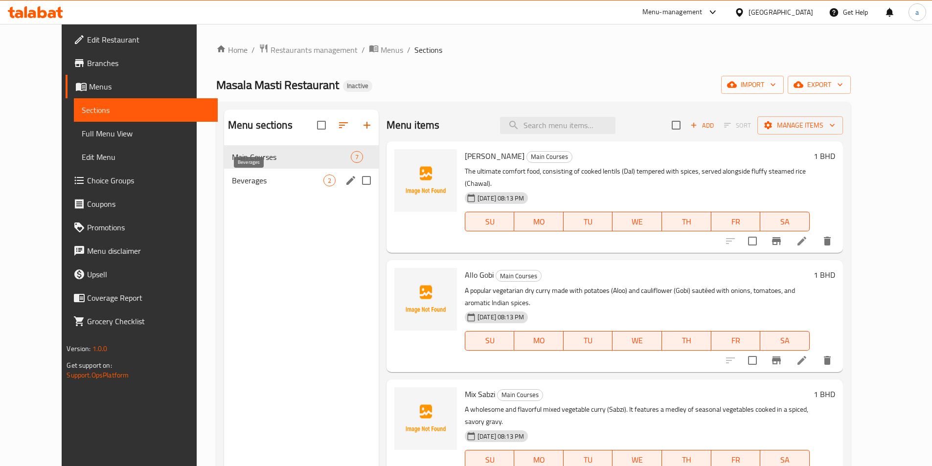
click at [275, 169] on div "Beverages 2" at bounding box center [301, 180] width 155 height 23
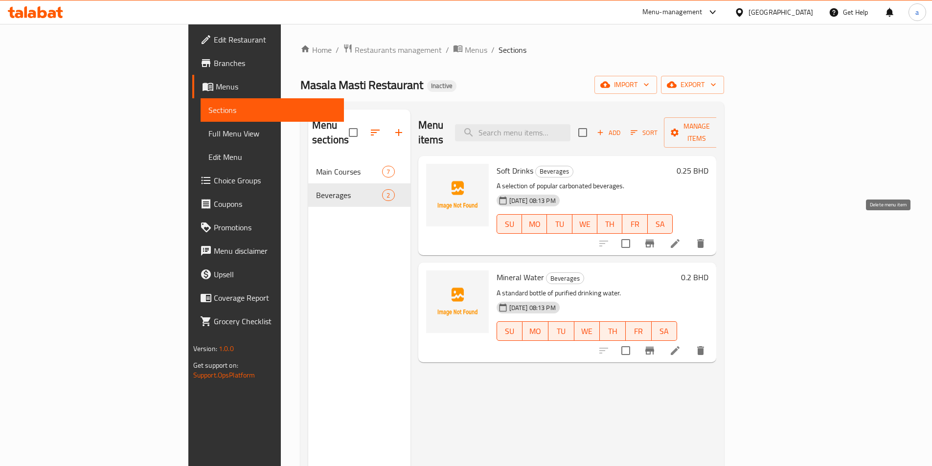
click at [707, 238] on icon "delete" at bounding box center [701, 244] width 12 height 12
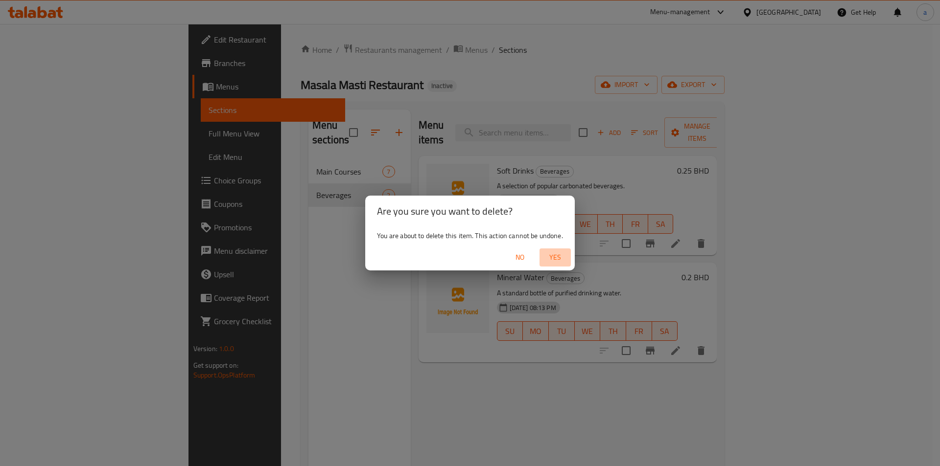
click at [563, 260] on span "Yes" at bounding box center [554, 258] width 23 height 12
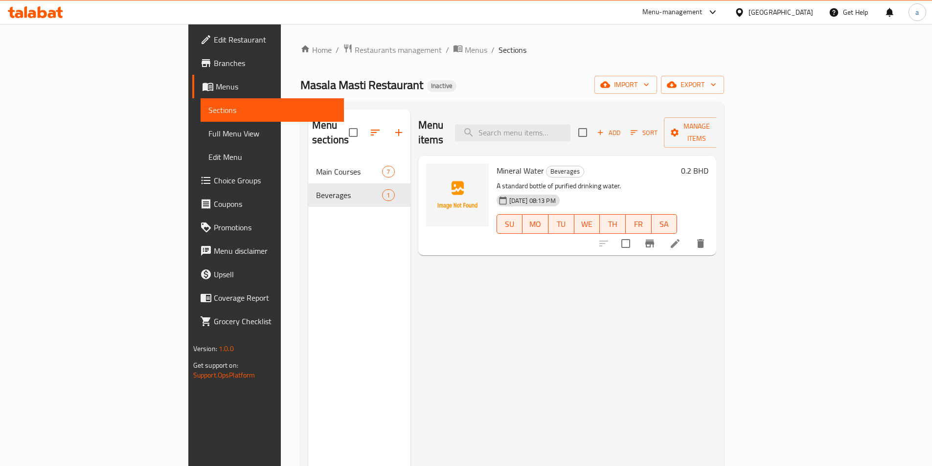
click at [209, 134] on span "Full Menu View" at bounding box center [273, 134] width 128 height 12
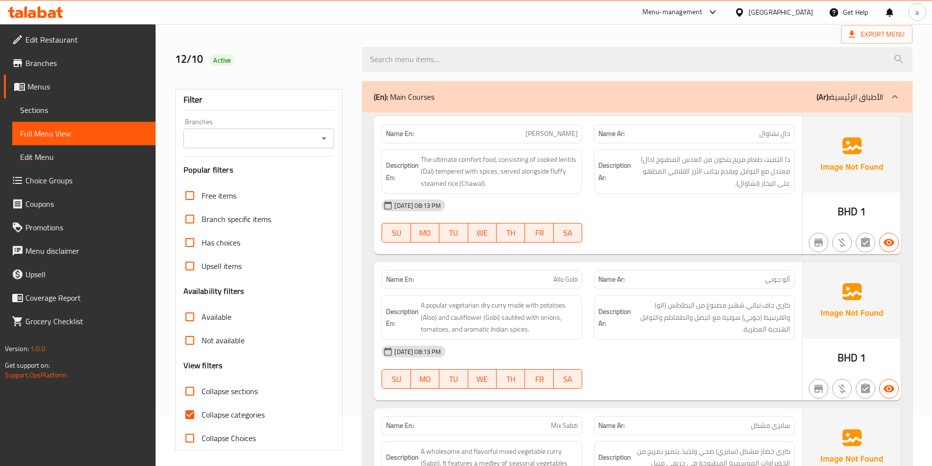
scroll to position [98, 0]
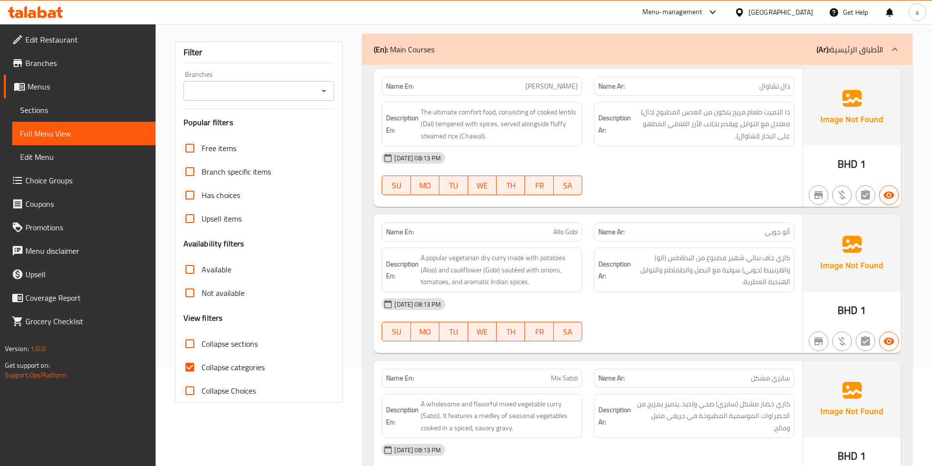
click at [261, 367] on span "Collapse categories" at bounding box center [233, 368] width 63 height 12
click at [202, 367] on input "Collapse categories" at bounding box center [189, 367] width 23 height 23
checkbox input "false"
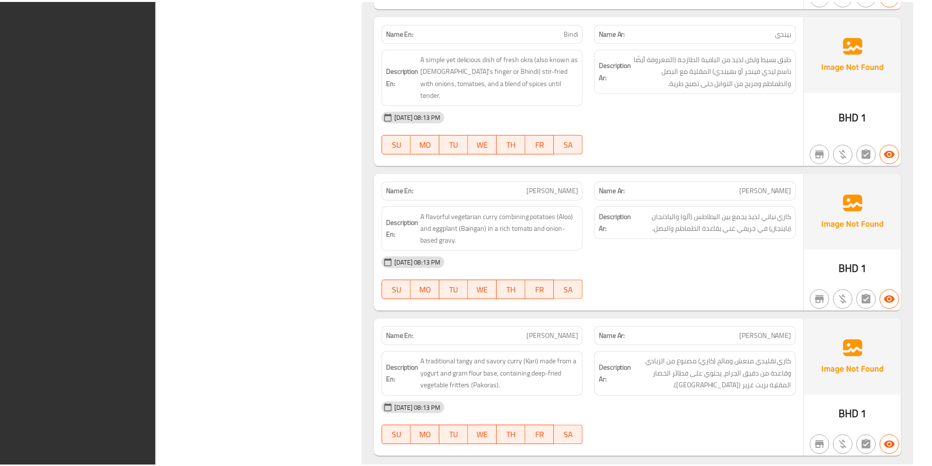
scroll to position [932, 0]
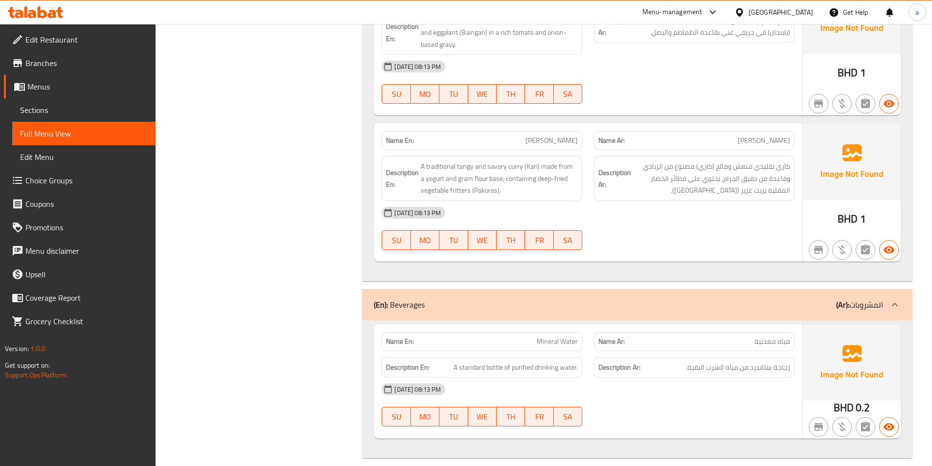
drag, startPoint x: 244, startPoint y: 277, endPoint x: 274, endPoint y: 393, distance: 120.1
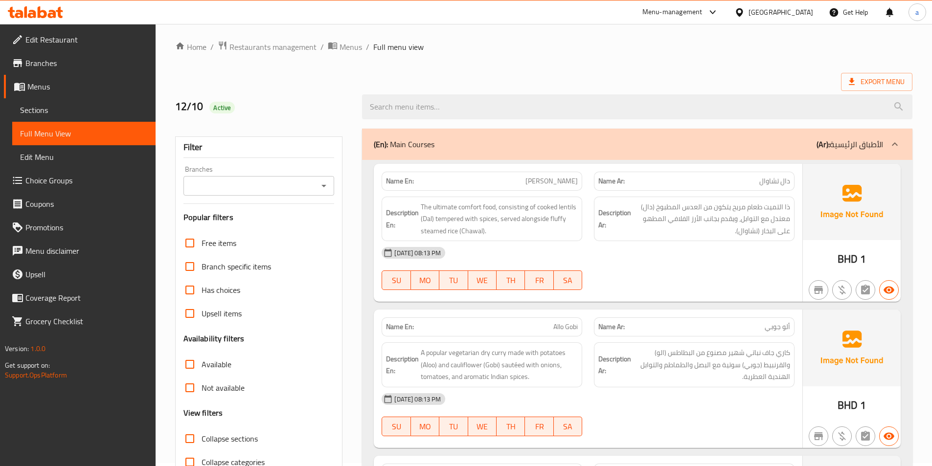
scroll to position [0, 0]
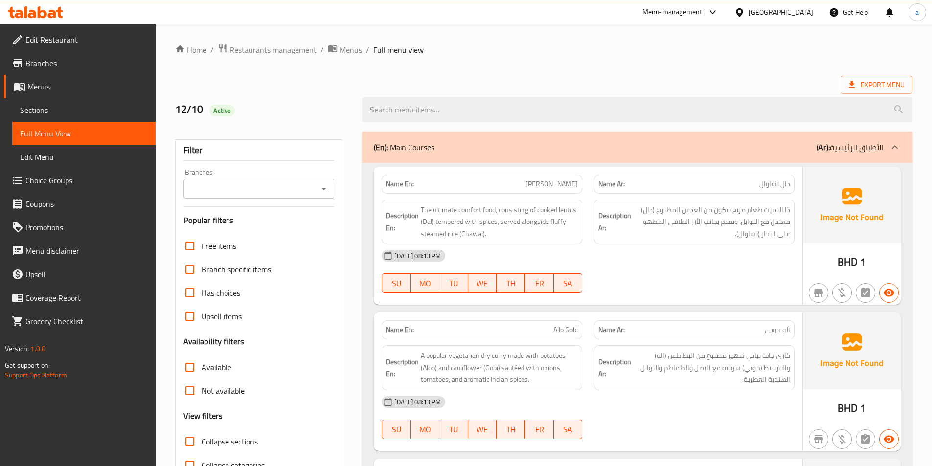
click at [891, 85] on span "Export Menu" at bounding box center [877, 85] width 56 height 12
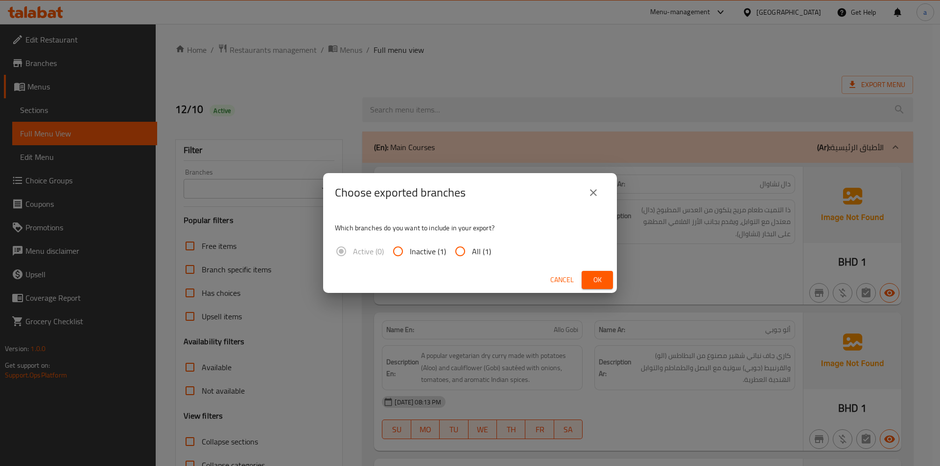
click at [464, 251] on input "All (1)" at bounding box center [459, 251] width 23 height 23
radio input "true"
click at [585, 279] on button "Ok" at bounding box center [596, 280] width 31 height 18
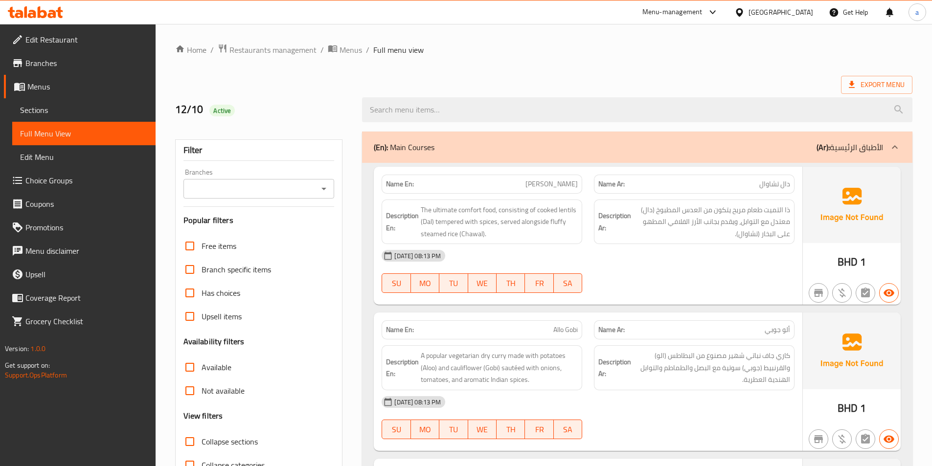
click at [51, 47] on link "Edit Restaurant" at bounding box center [80, 39] width 152 height 23
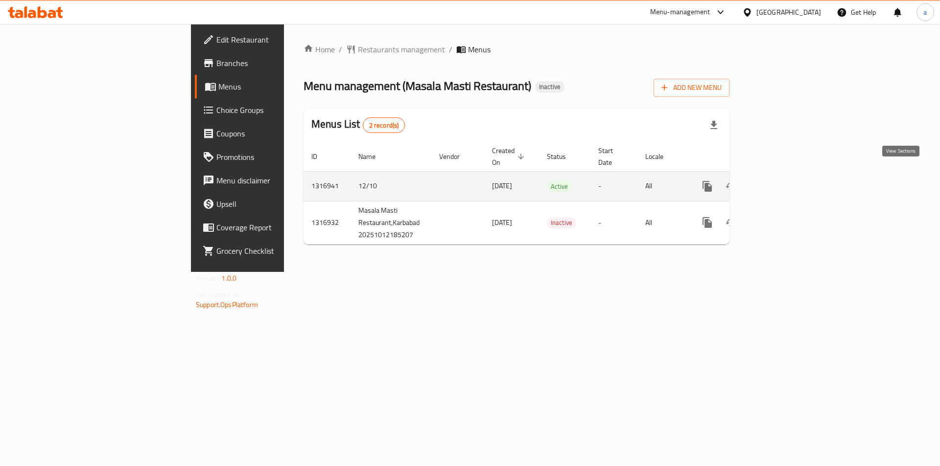
click at [784, 181] on icon "enhanced table" at bounding box center [778, 187] width 12 height 12
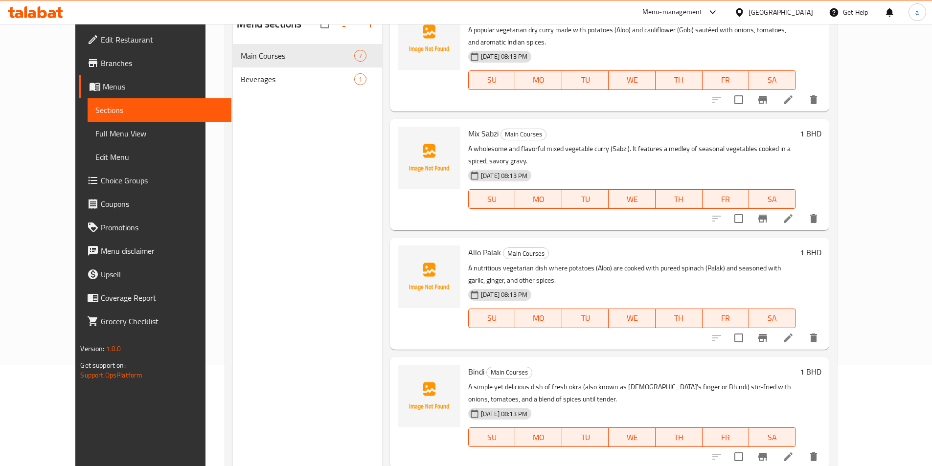
scroll to position [39, 0]
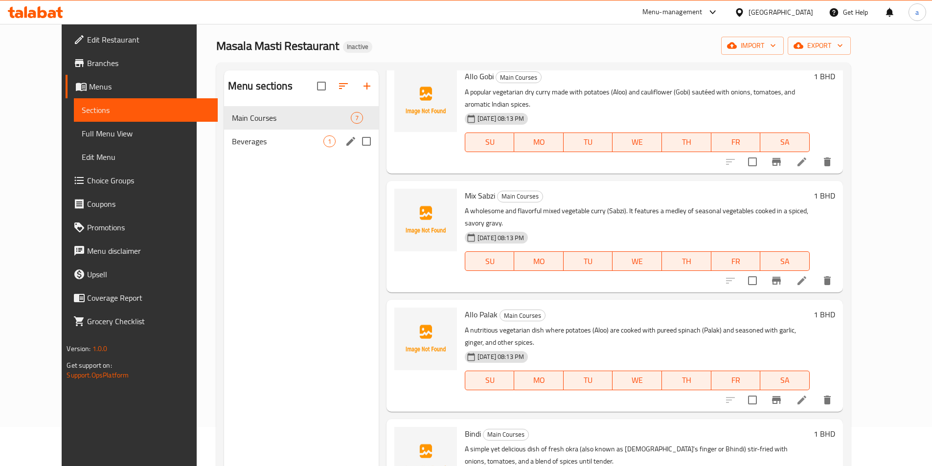
click at [262, 137] on span "Beverages" at bounding box center [278, 142] width 92 height 12
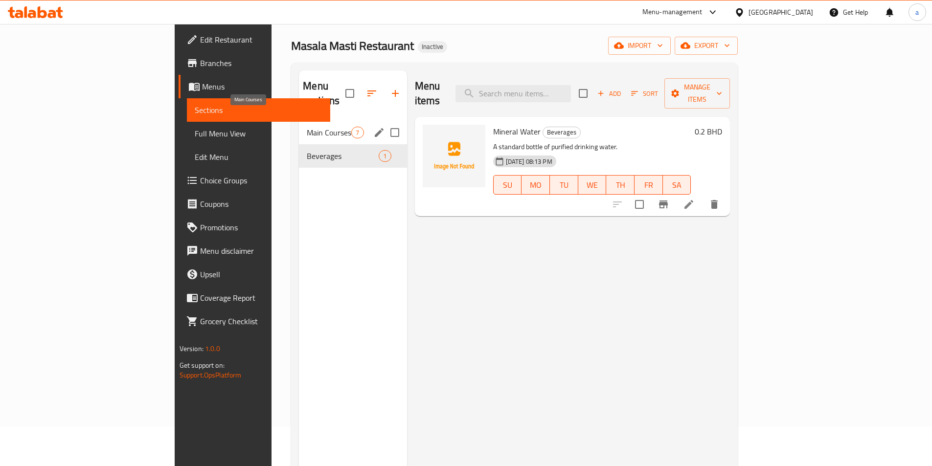
click at [307, 127] on span "Main Courses" at bounding box center [329, 133] width 45 height 12
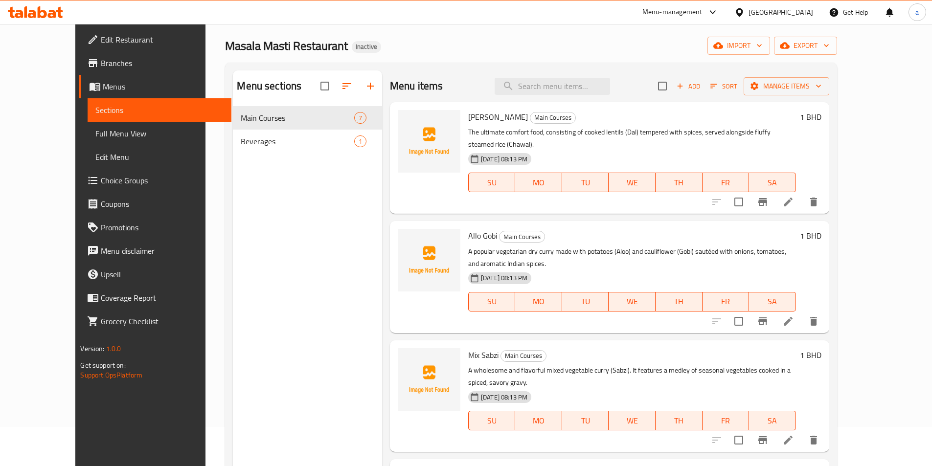
click at [796, 136] on p "The ultimate comfort food, consisting of cooked lentils (Dal) tempered with spi…" at bounding box center [632, 138] width 328 height 24
click at [727, 229] on h6 "Allo Gobi Main Courses" at bounding box center [632, 236] width 328 height 14
click at [20, 16] on icon at bounding box center [35, 12] width 55 height 12
